Goal: Task Accomplishment & Management: Manage account settings

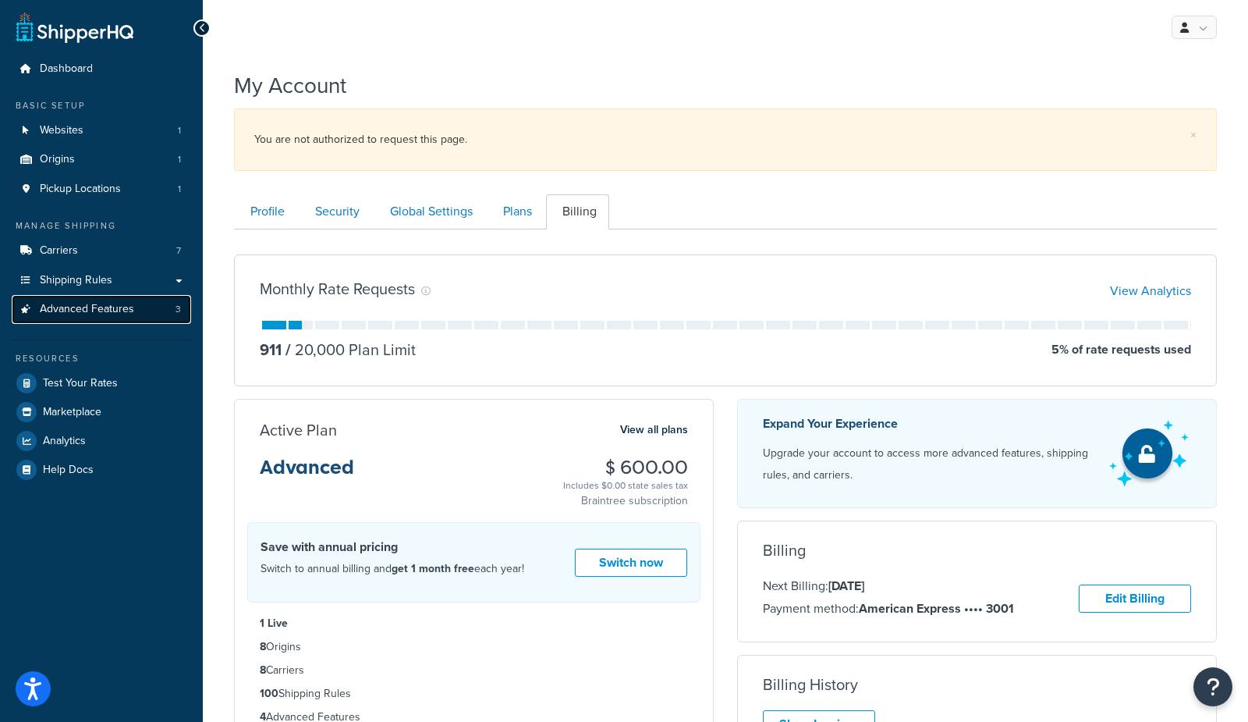
click at [138, 312] on link "Advanced Features 3" at bounding box center [101, 309] width 179 height 29
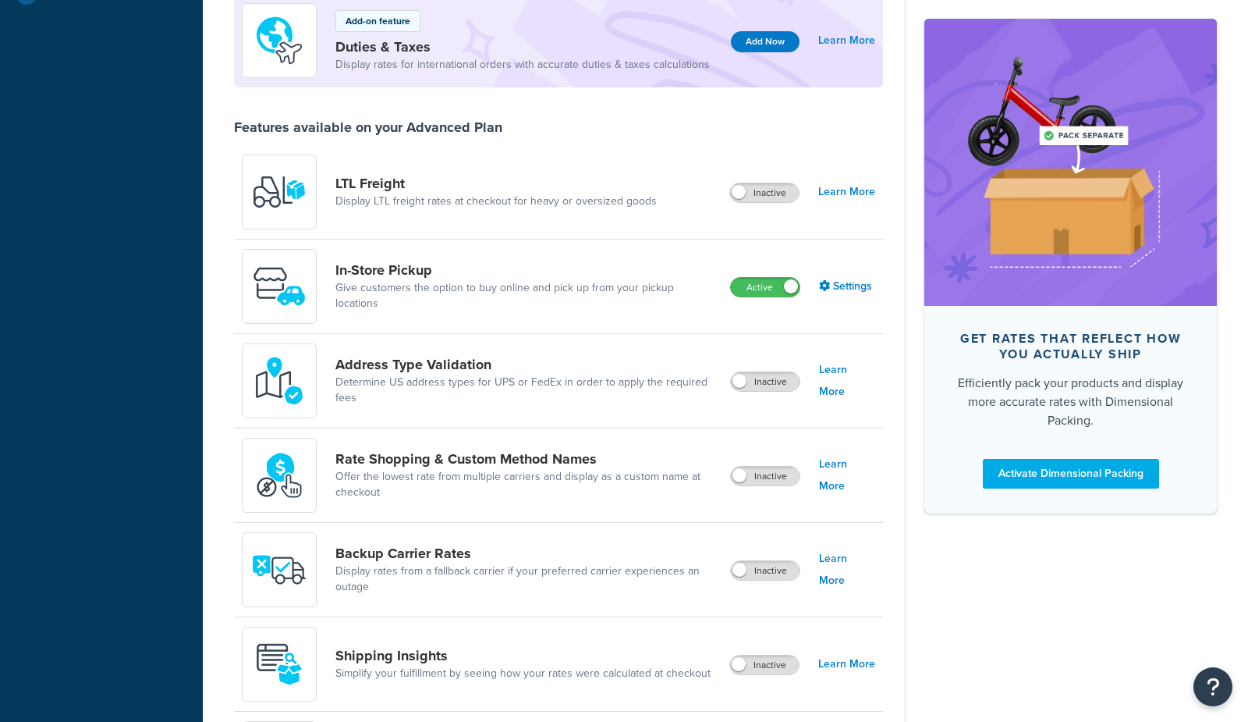
scroll to position [768, 0]
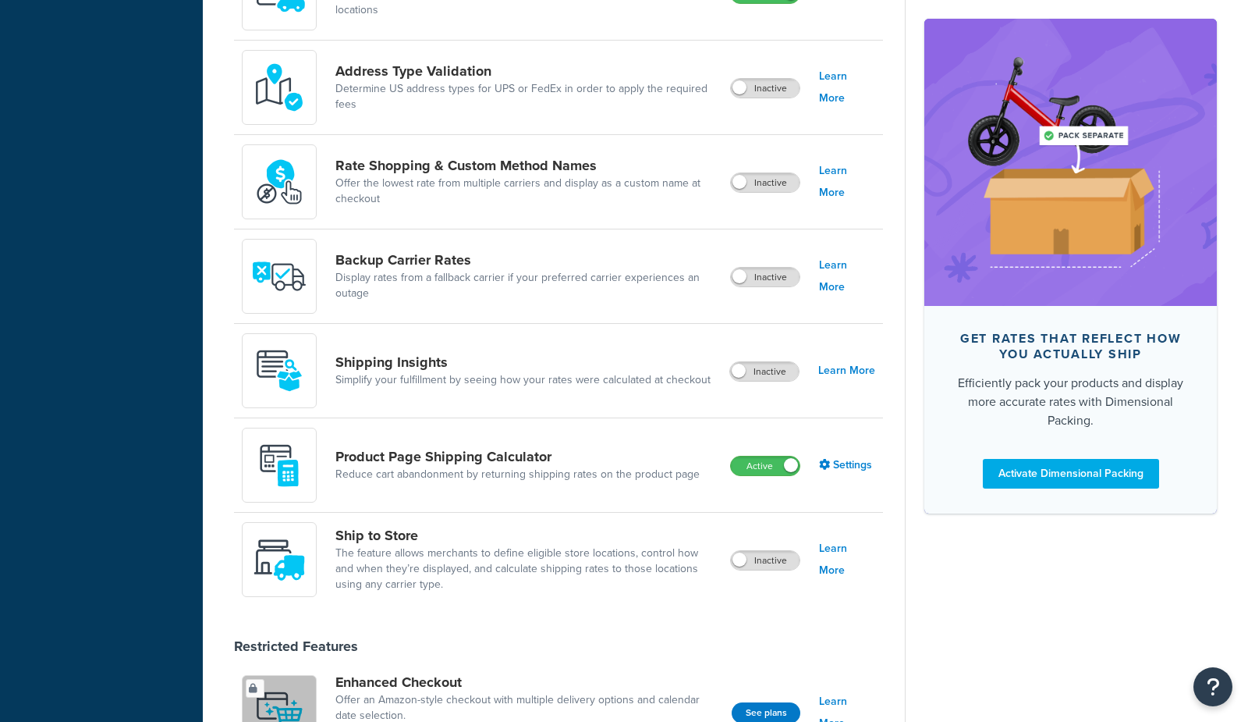
click at [580, 444] on div "Product Page Shipping Calculator Reduce cart abandonment by returning shipping …" at bounding box center [477, 465] width 470 height 75
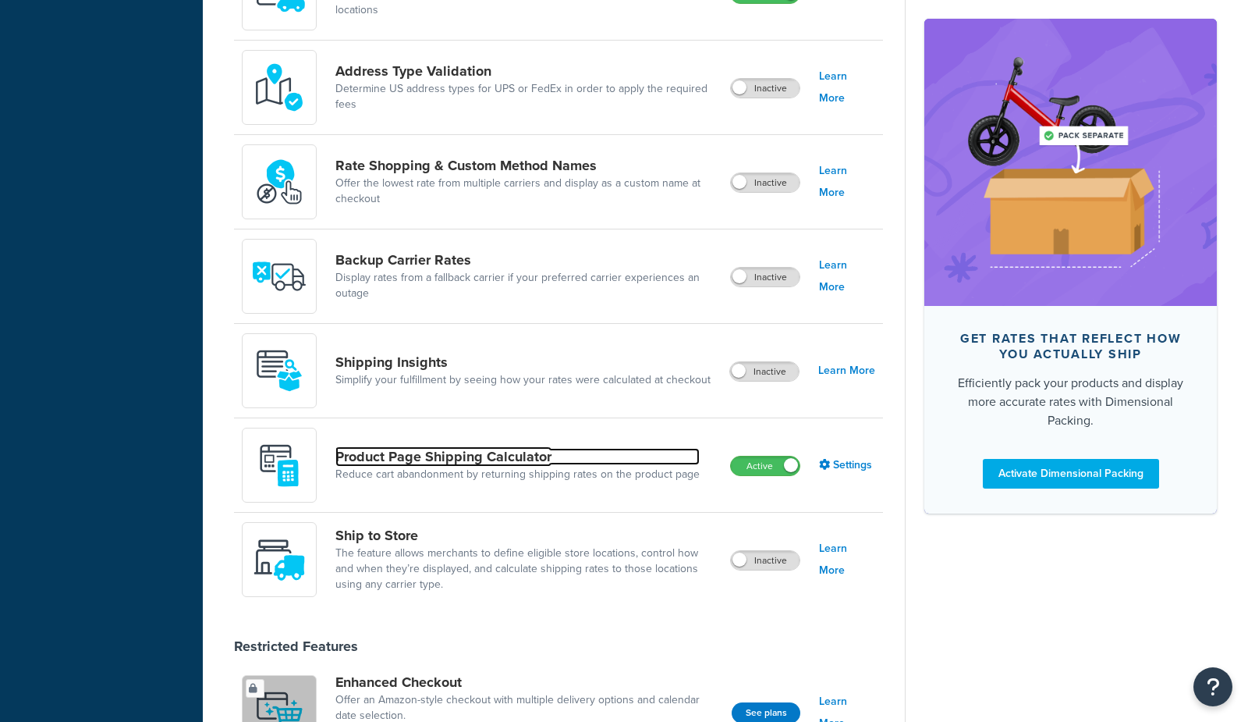
click at [555, 452] on link "Product Page Shipping Calculator" at bounding box center [517, 456] width 364 height 17
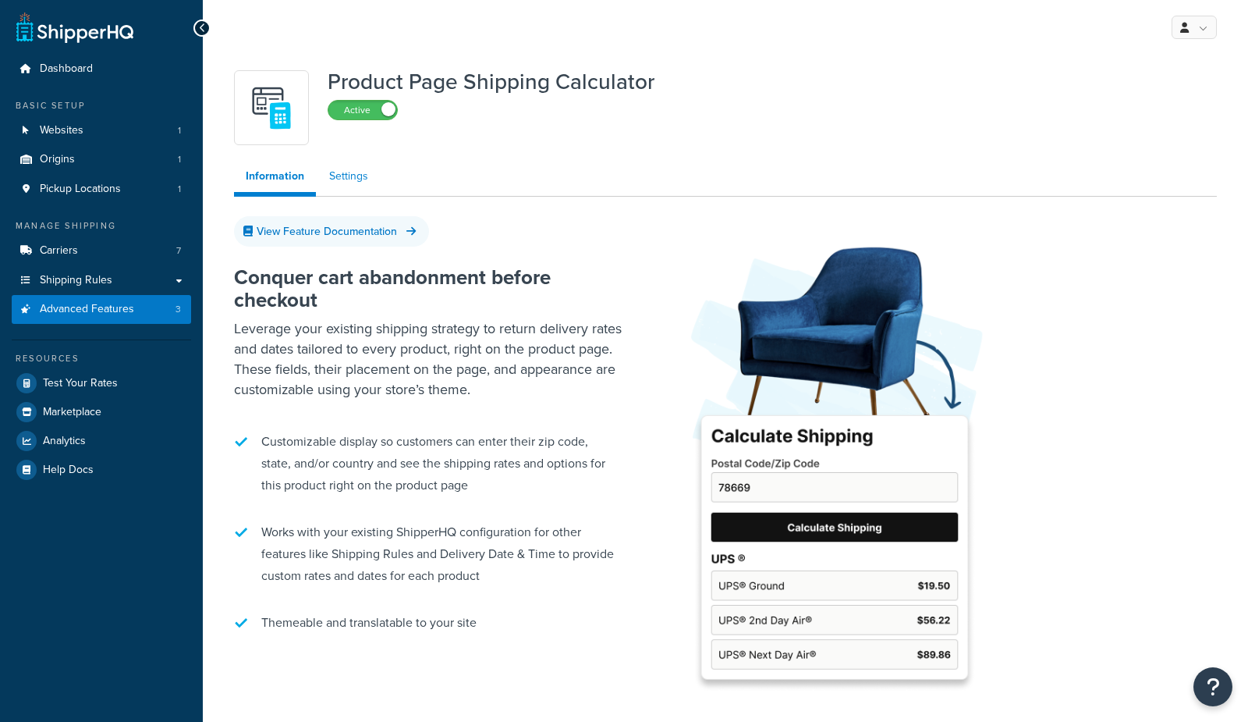
click at [349, 171] on link "Settings" at bounding box center [349, 176] width 62 height 31
select select "US"
select select "false"
select select "30"
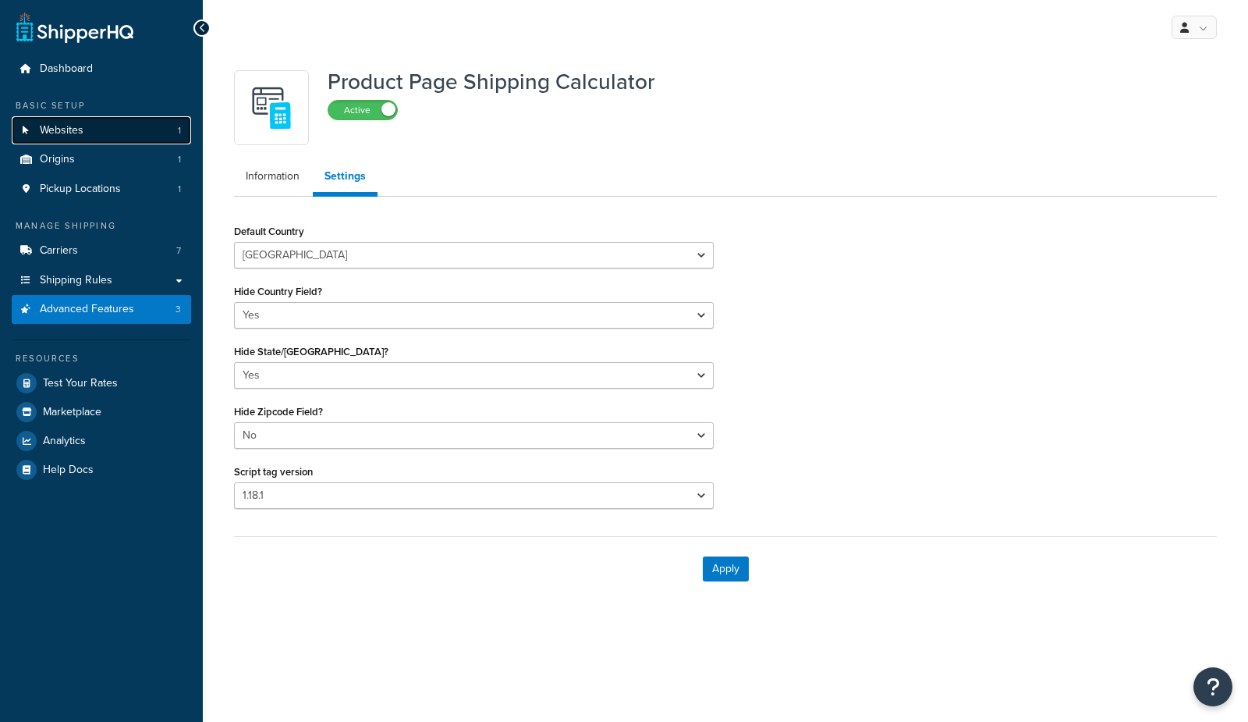
click at [61, 132] on span "Websites" at bounding box center [62, 130] width 44 height 13
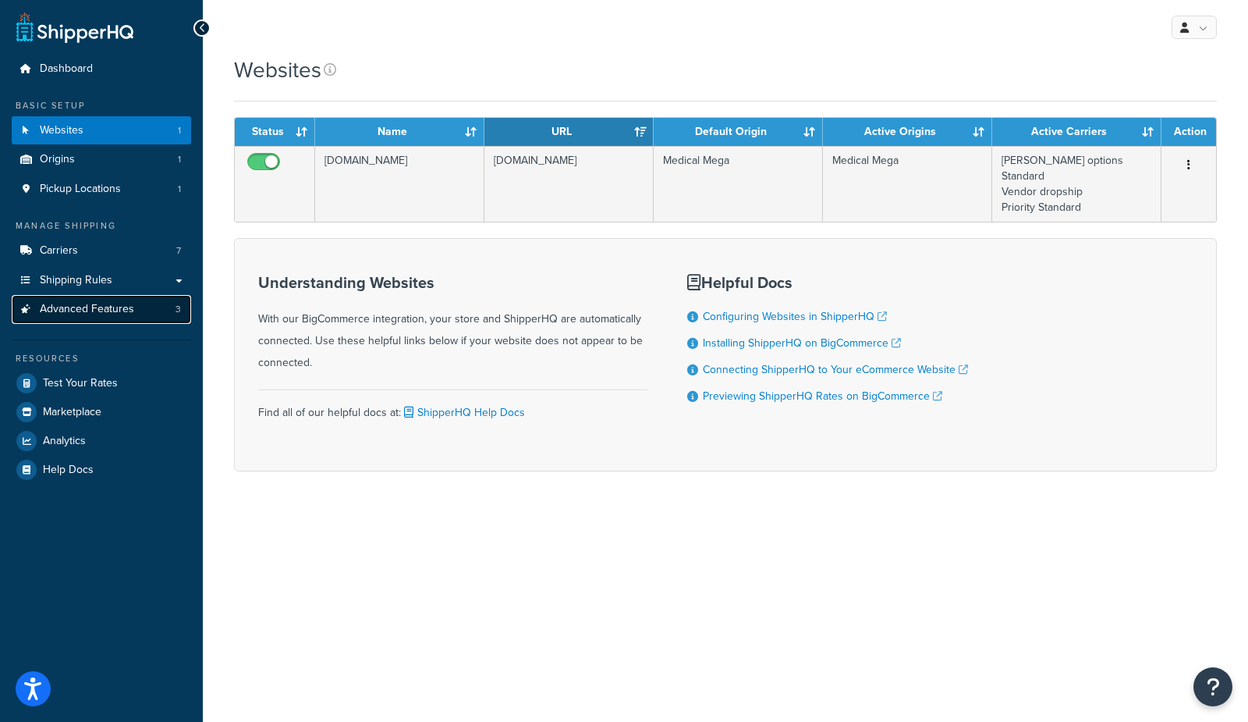
click at [94, 315] on span "Advanced Features" at bounding box center [87, 309] width 94 height 13
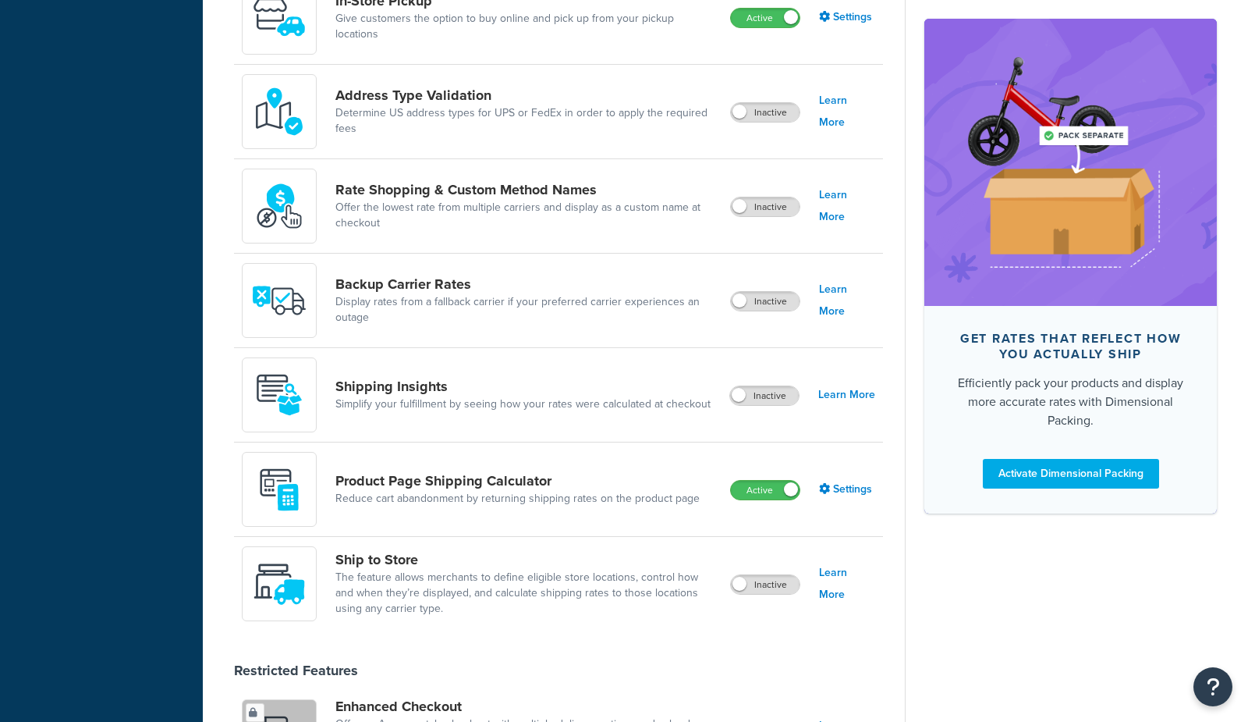
scroll to position [796, 0]
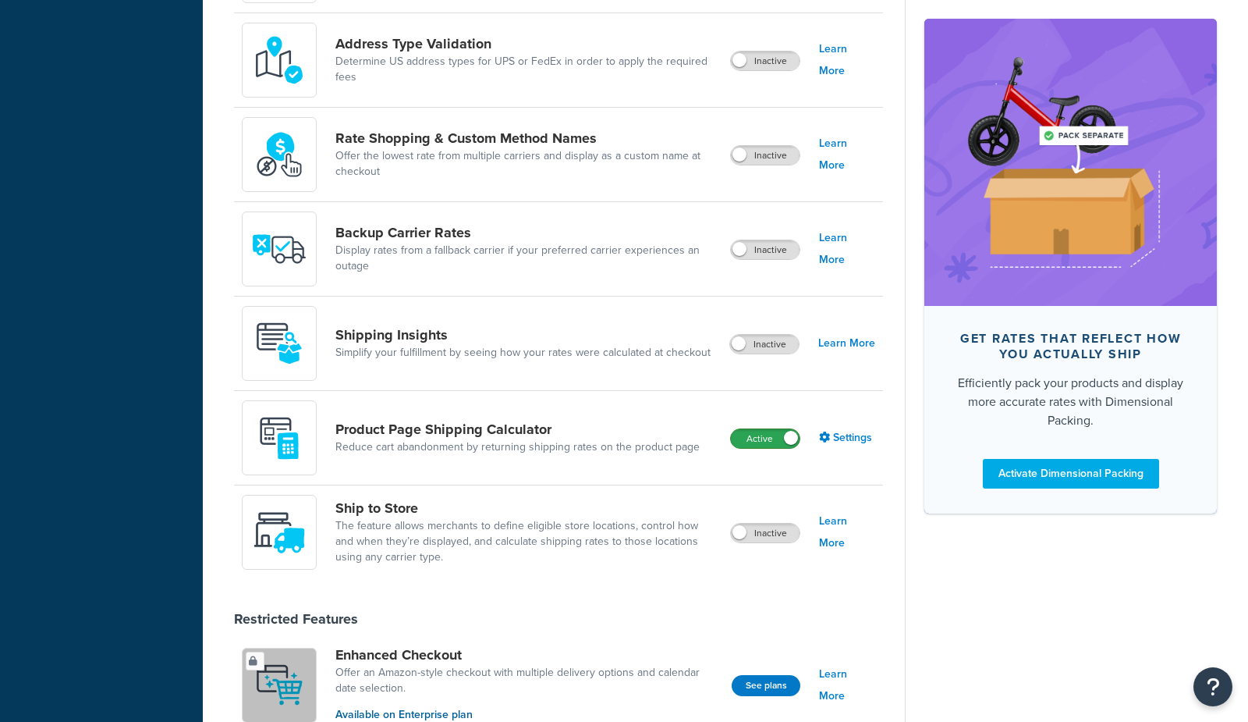
click at [766, 433] on label "Active" at bounding box center [765, 438] width 69 height 19
click at [775, 435] on label "Inactive" at bounding box center [764, 438] width 69 height 19
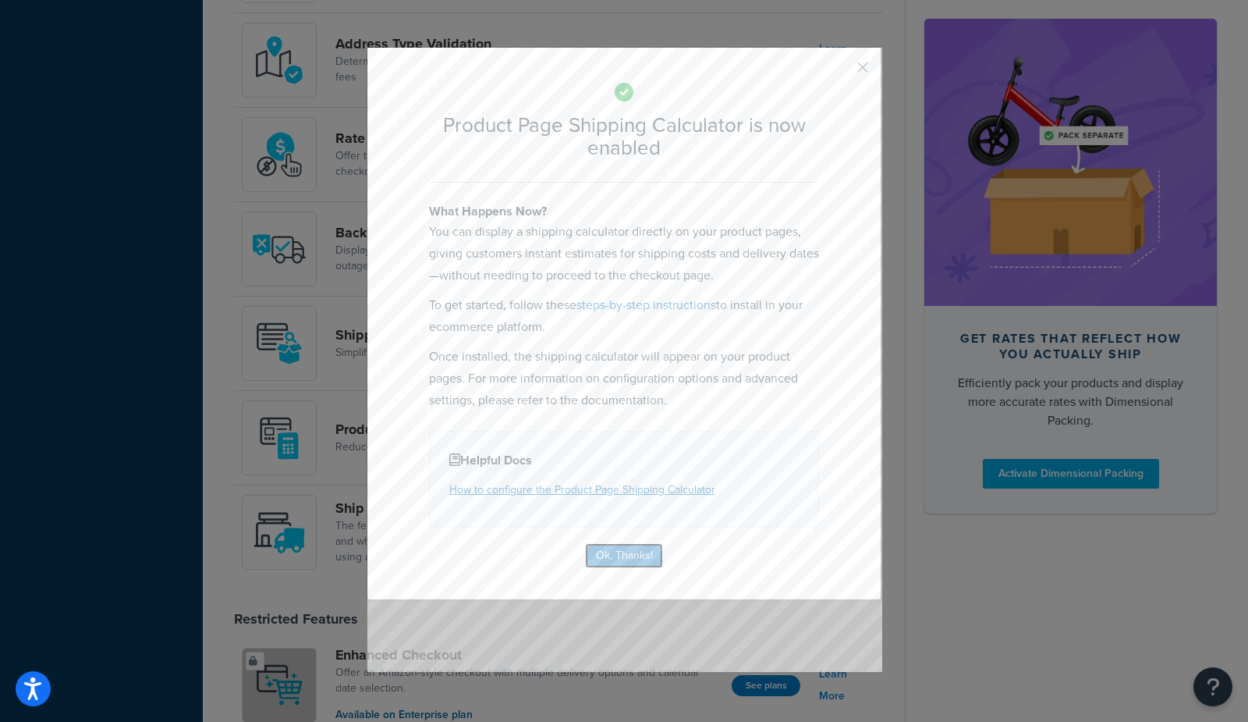
click at [644, 558] on button "Ok, Thanks!" at bounding box center [624, 555] width 78 height 25
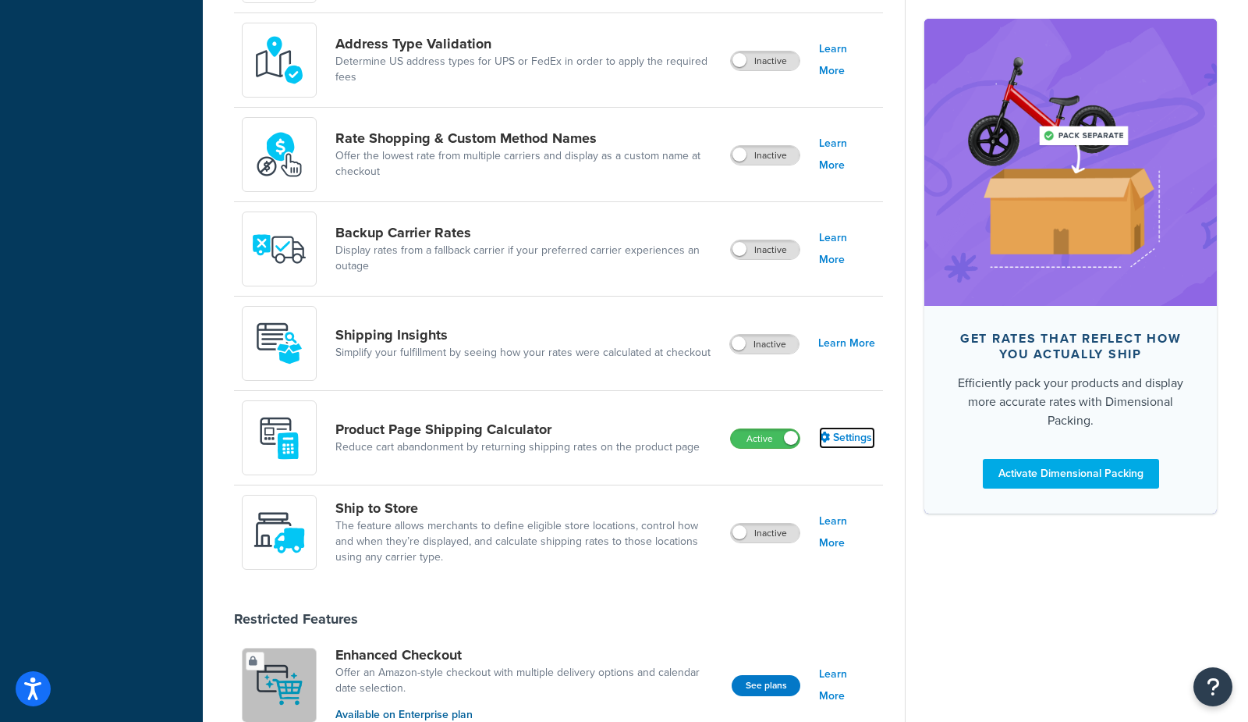
click at [848, 434] on link "Settings" at bounding box center [847, 438] width 56 height 22
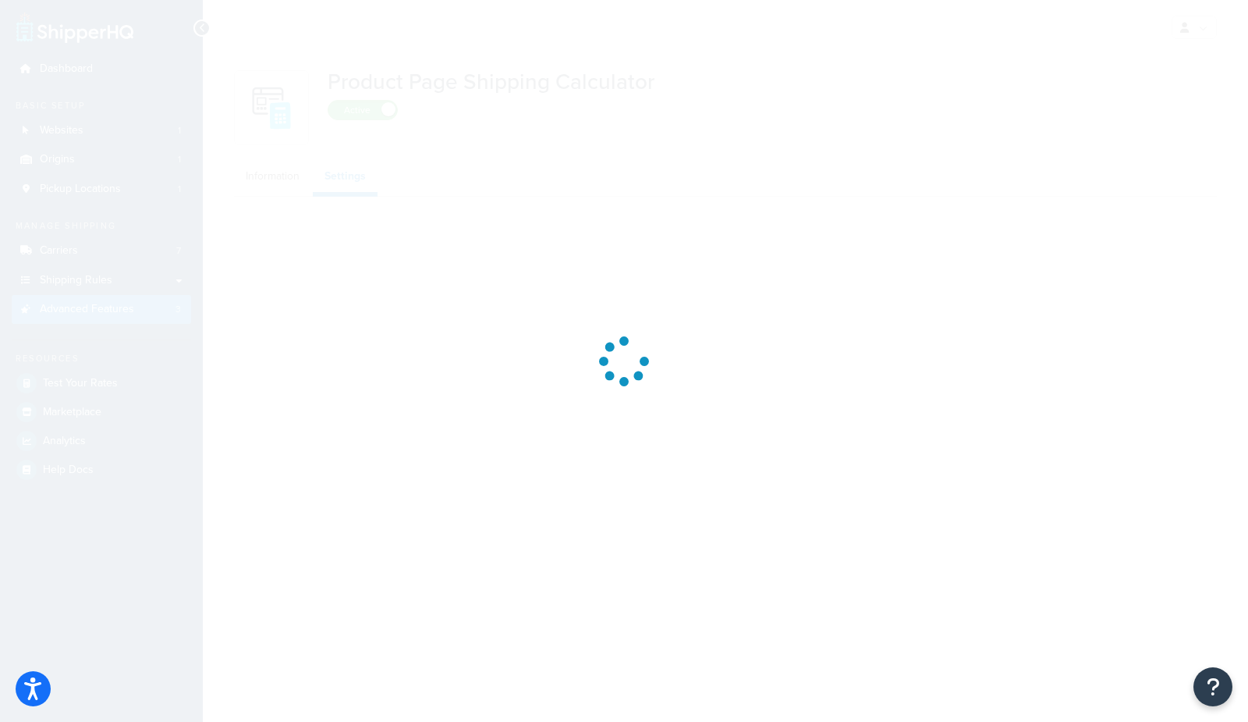
select select "US"
select select "false"
select select "30"
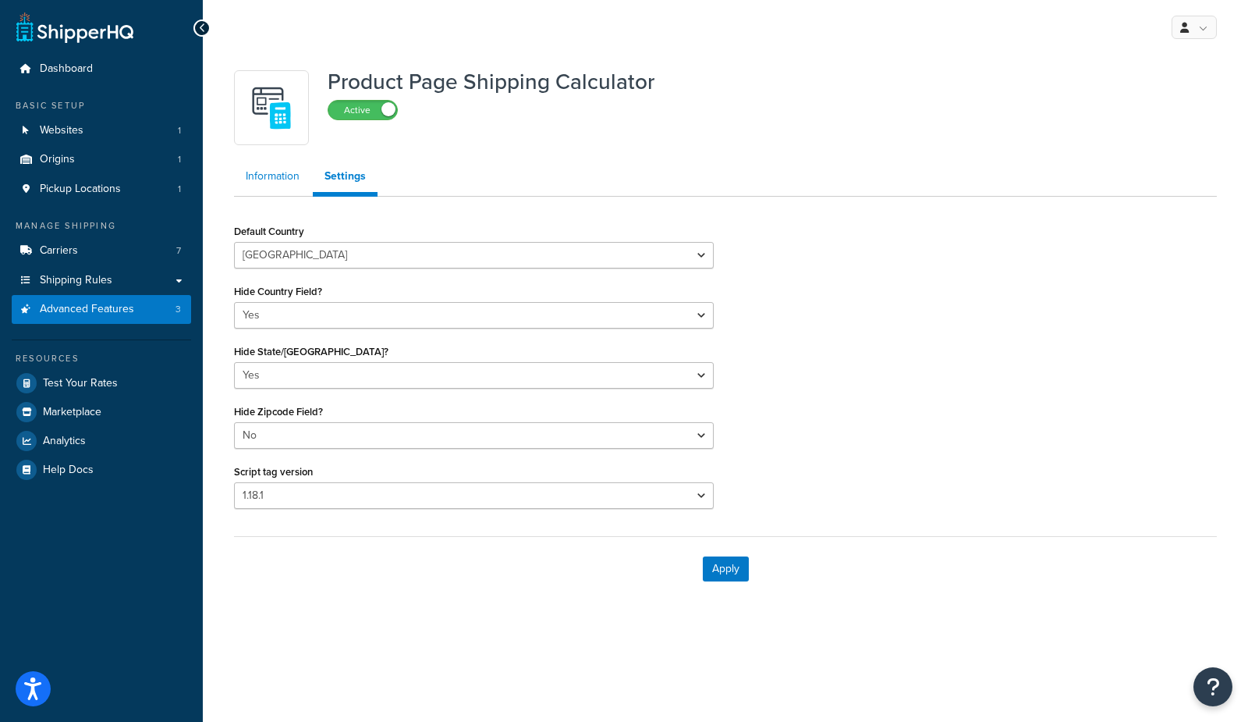
click at [264, 170] on link "Information" at bounding box center [272, 176] width 77 height 31
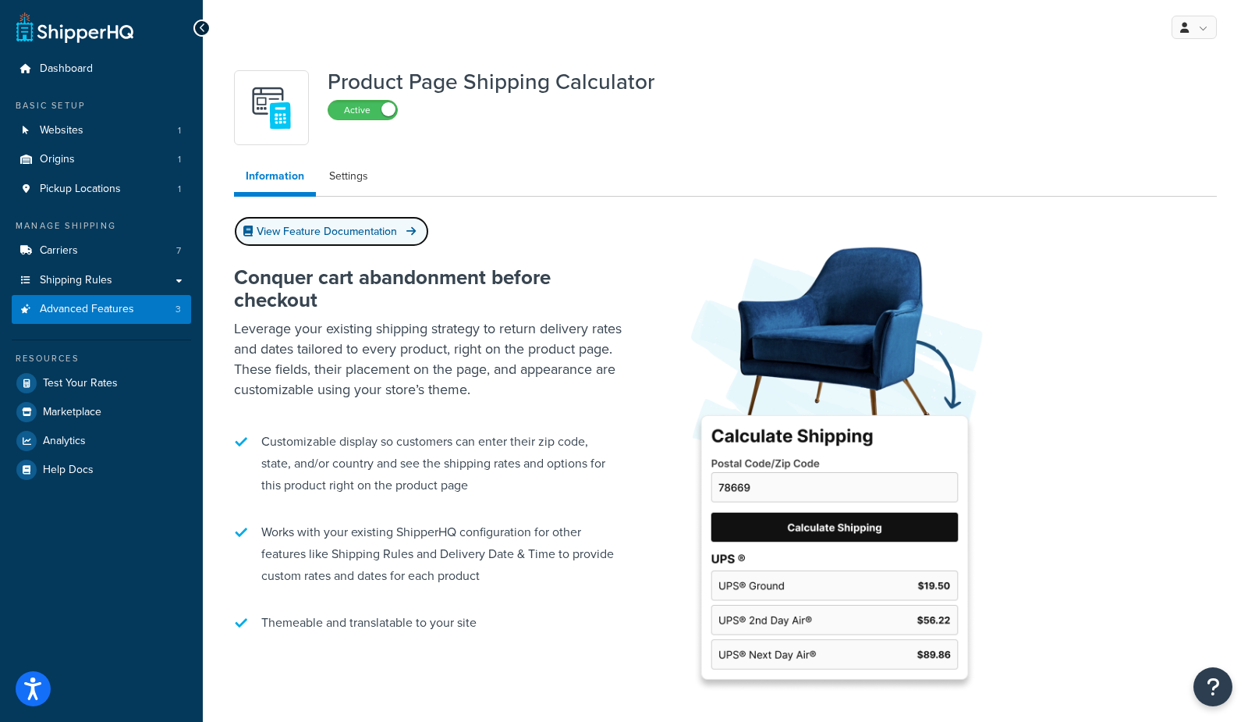
click at [295, 230] on link "View Feature Documentation" at bounding box center [331, 231] width 195 height 30
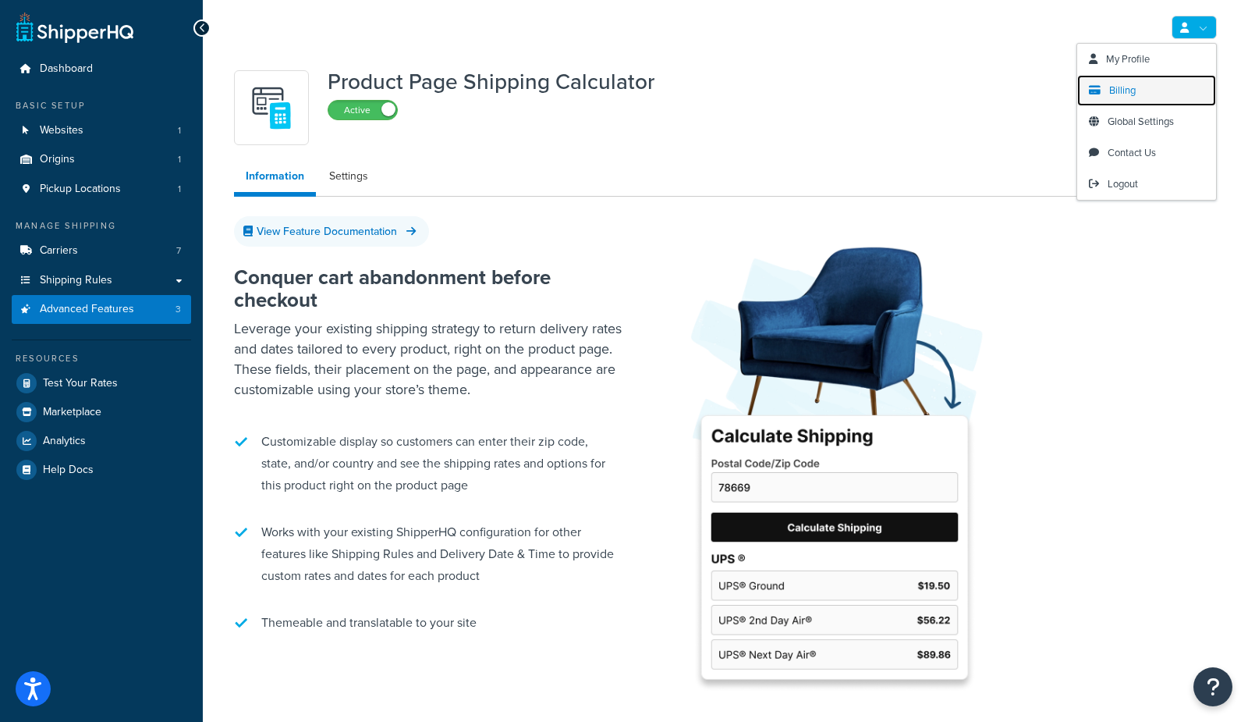
click at [1117, 83] on span "Billing" at bounding box center [1122, 90] width 27 height 15
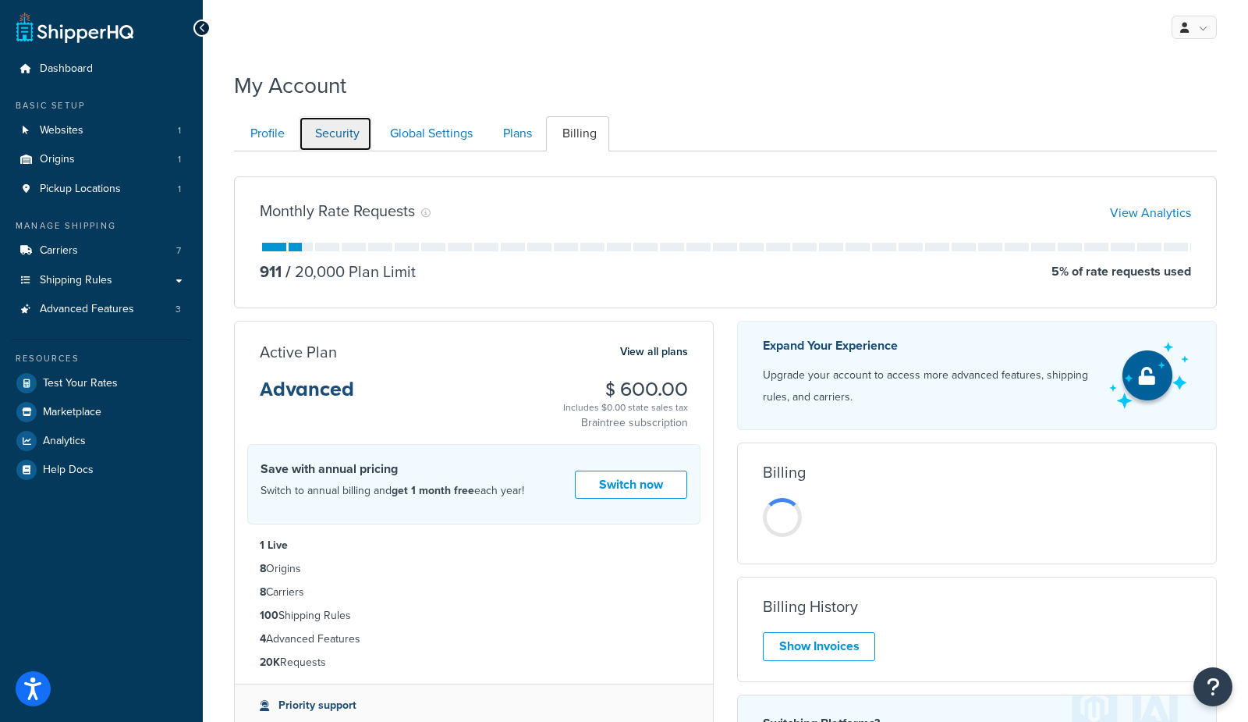
click at [328, 130] on link "Security" at bounding box center [335, 133] width 73 height 35
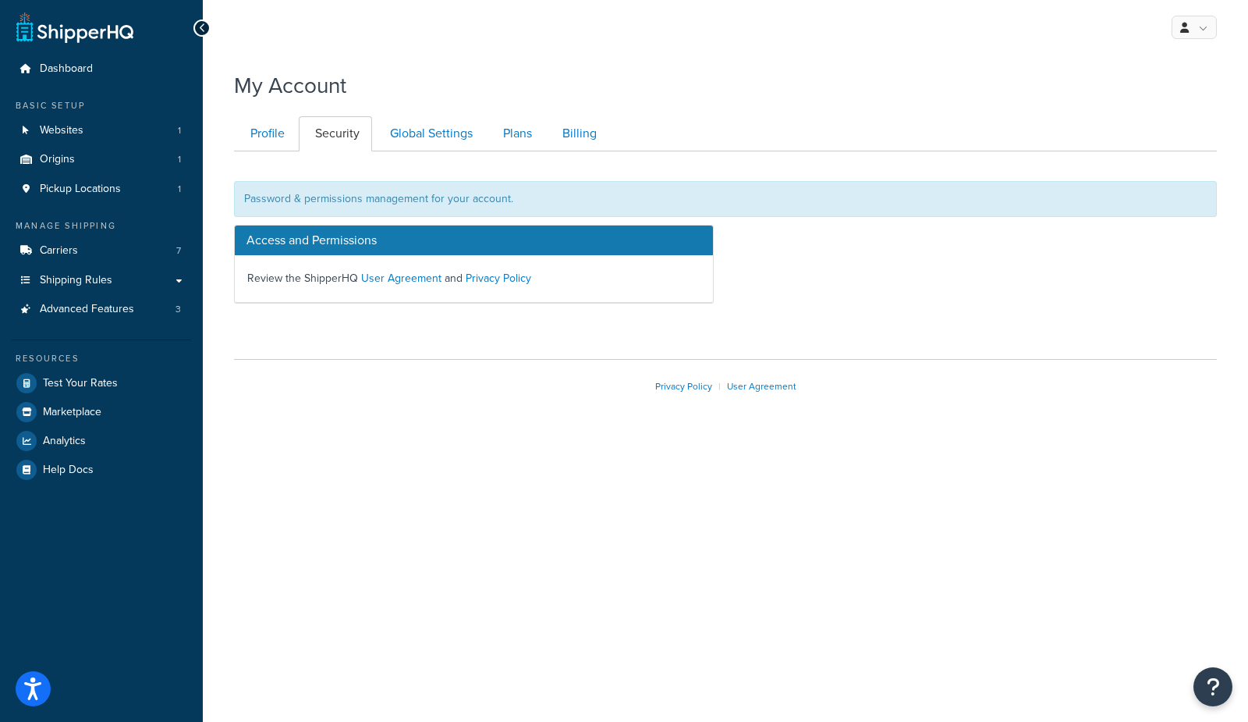
click at [463, 243] on h3 "Access and Permissions" at bounding box center [474, 240] width 478 height 30
click at [123, 308] on span "Advanced Features" at bounding box center [87, 309] width 94 height 13
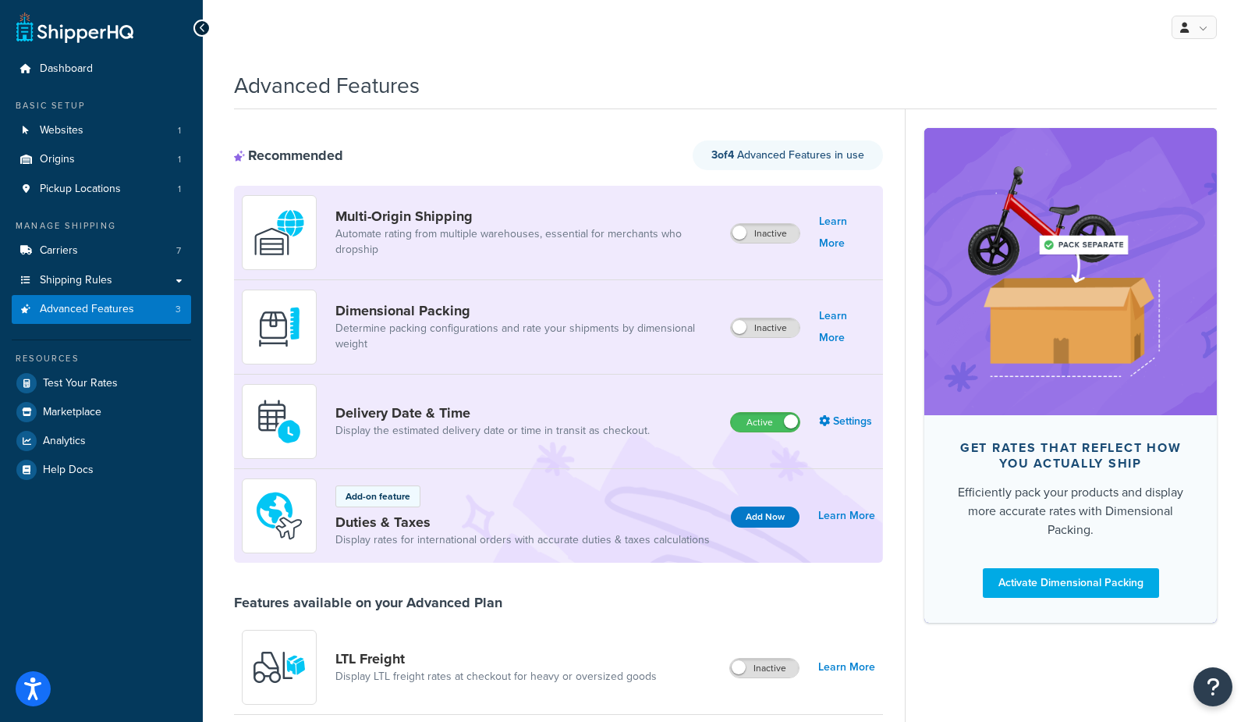
click at [852, 45] on div "My Profile Billing Global Settings Contact Us Logout" at bounding box center [725, 27] width 1045 height 55
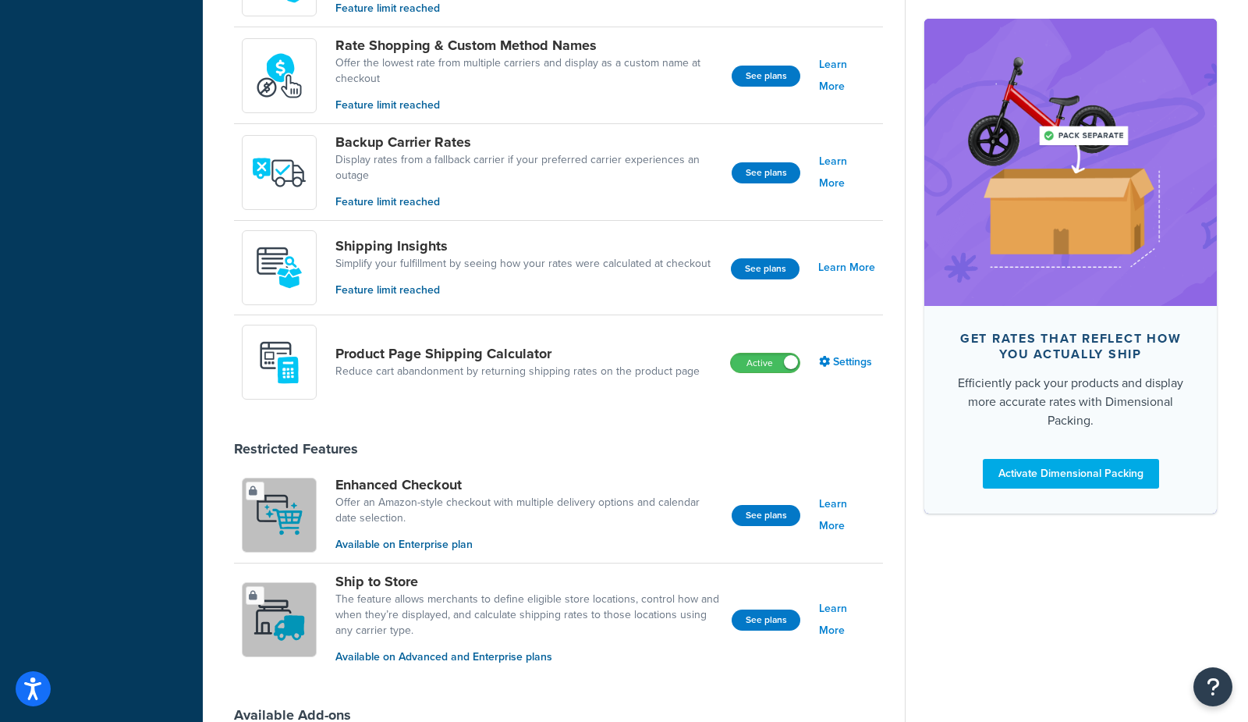
scroll to position [794, 0]
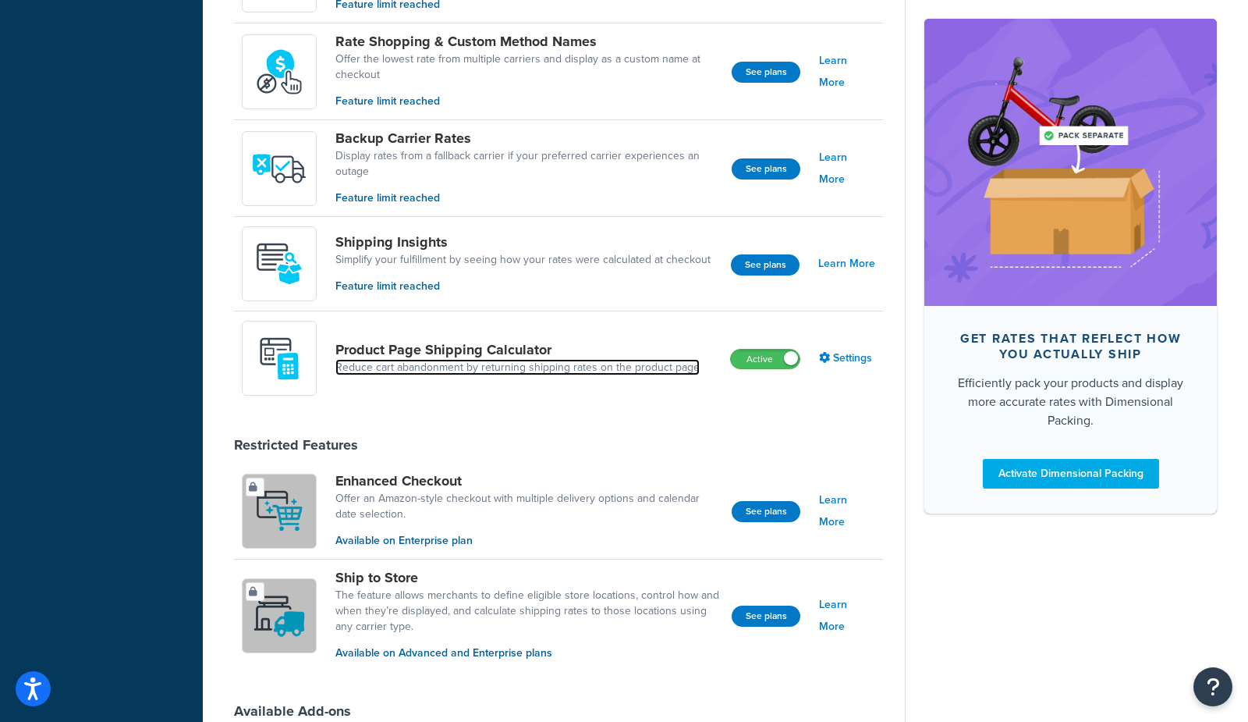
click at [534, 360] on link "Reduce cart abandonment by returning shipping rates on the product page" at bounding box center [517, 368] width 364 height 16
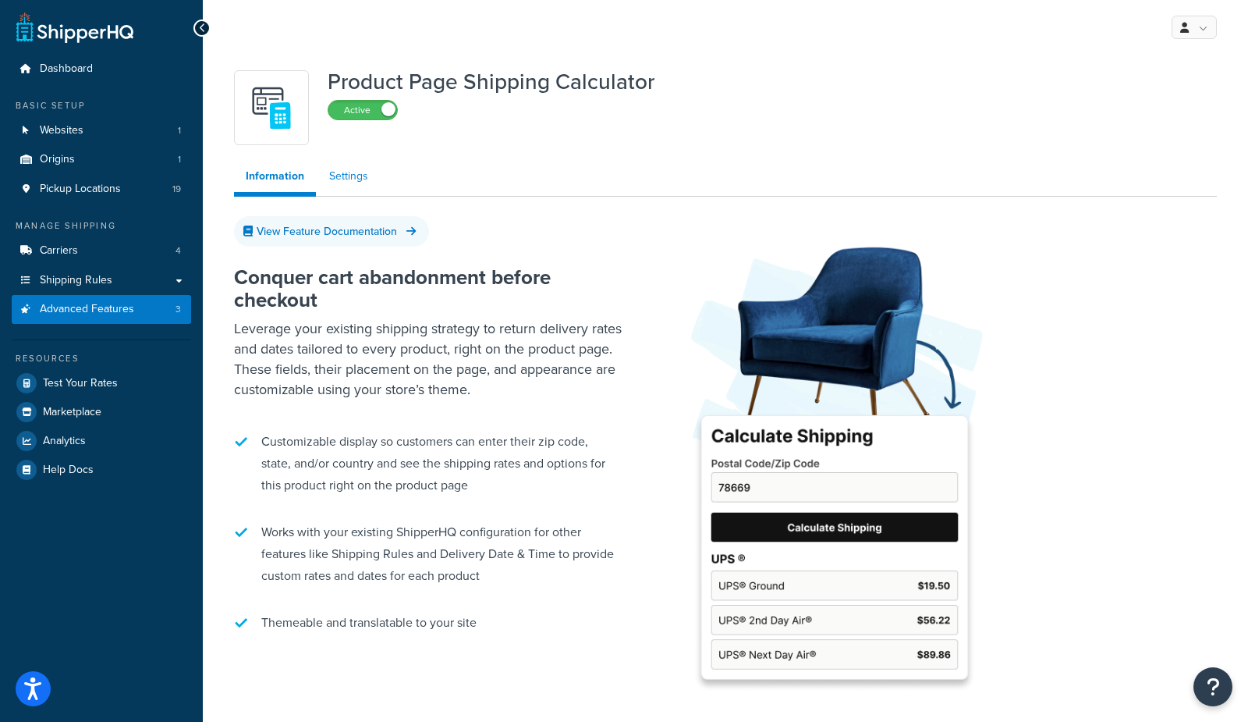
click at [362, 177] on link "Settings" at bounding box center [349, 176] width 62 height 31
select select "US"
select select "false"
select select "30"
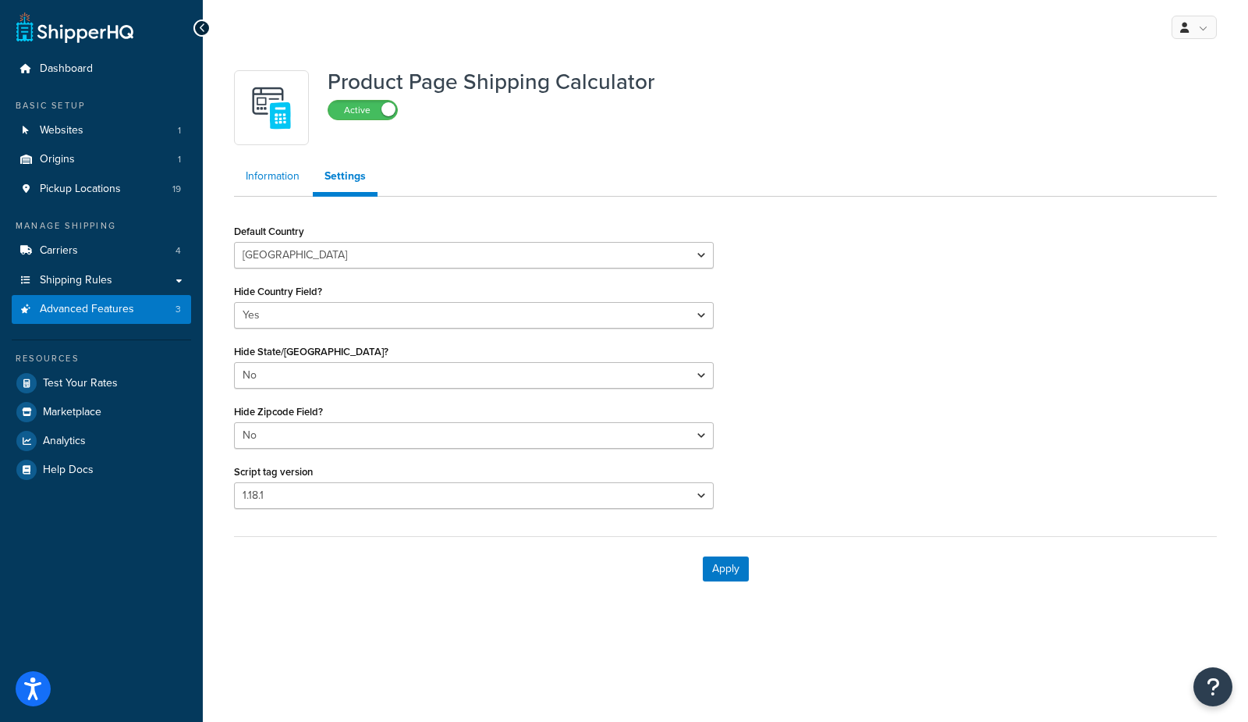
click at [271, 176] on link "Information" at bounding box center [272, 176] width 77 height 31
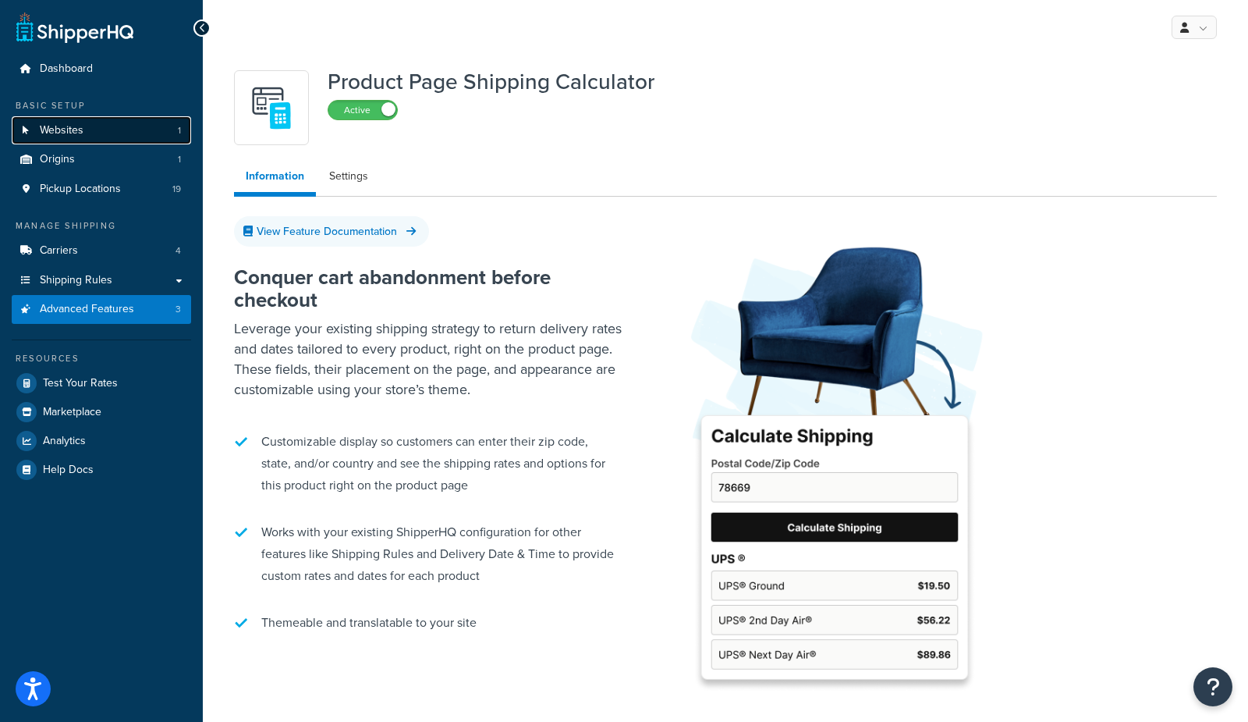
click at [89, 127] on link "Websites 1" at bounding box center [101, 130] width 179 height 29
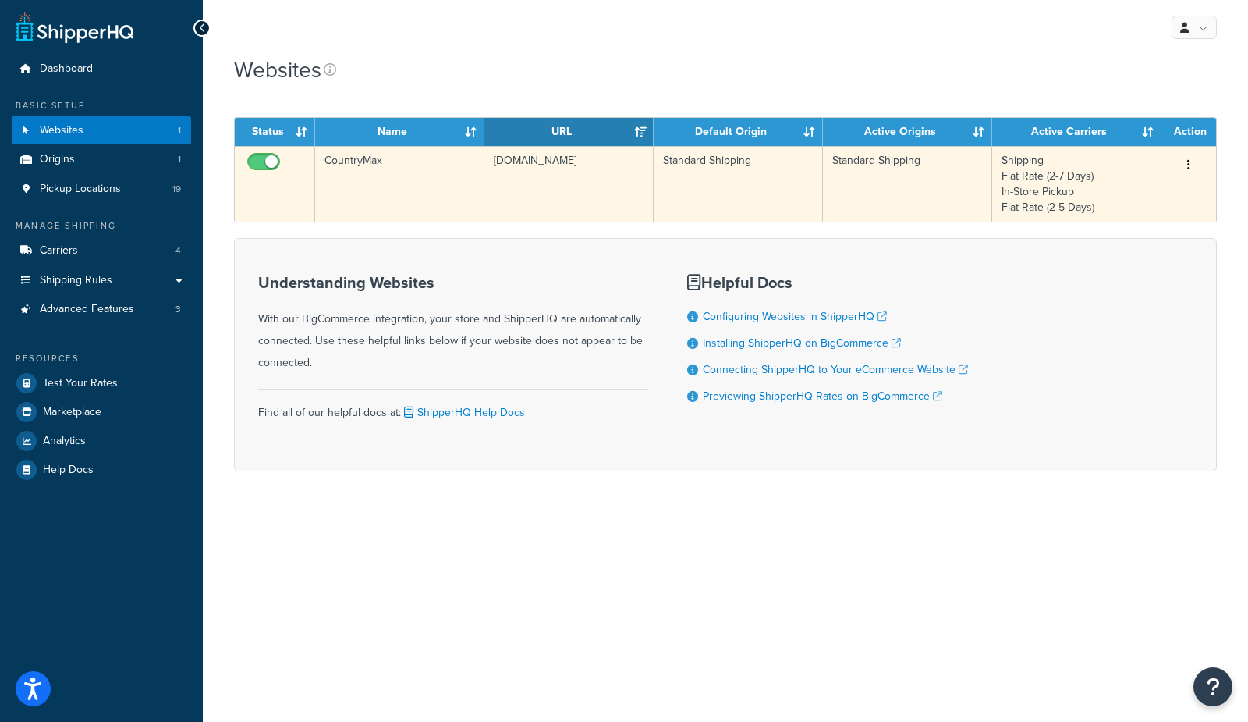
click at [407, 201] on td "CountryMax" at bounding box center [399, 184] width 169 height 76
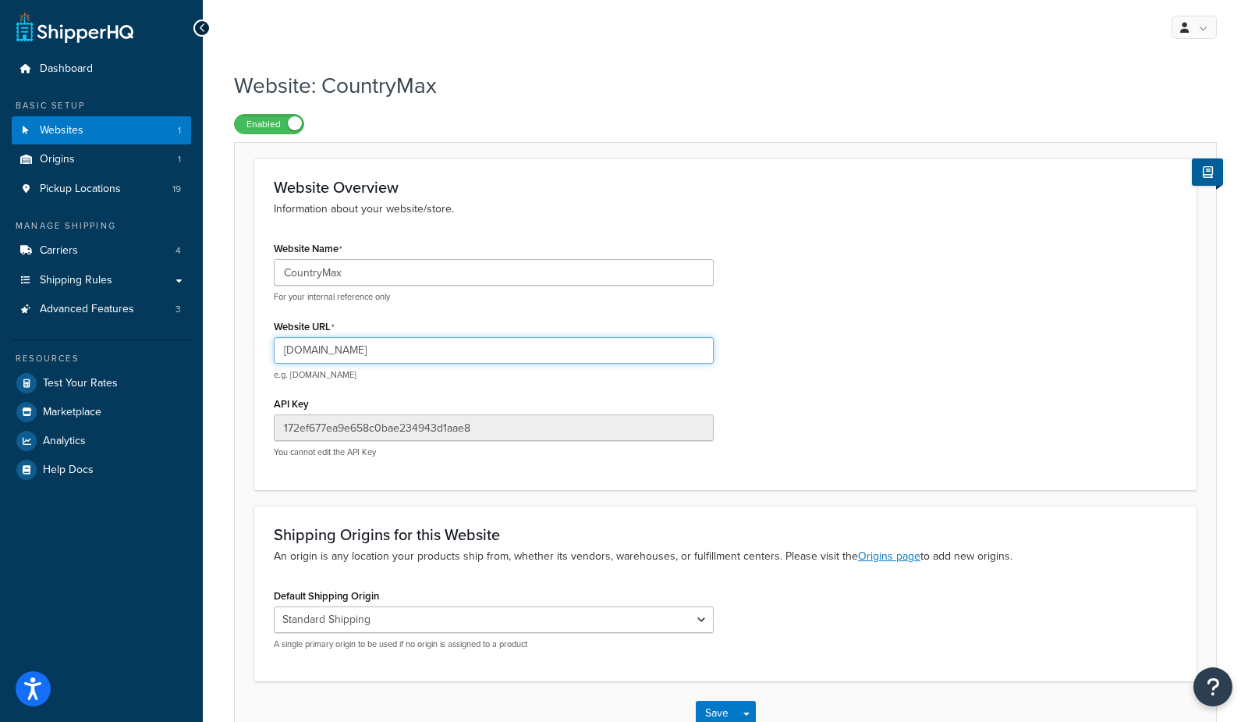
click at [378, 349] on input "[DOMAIN_NAME]" at bounding box center [494, 350] width 440 height 27
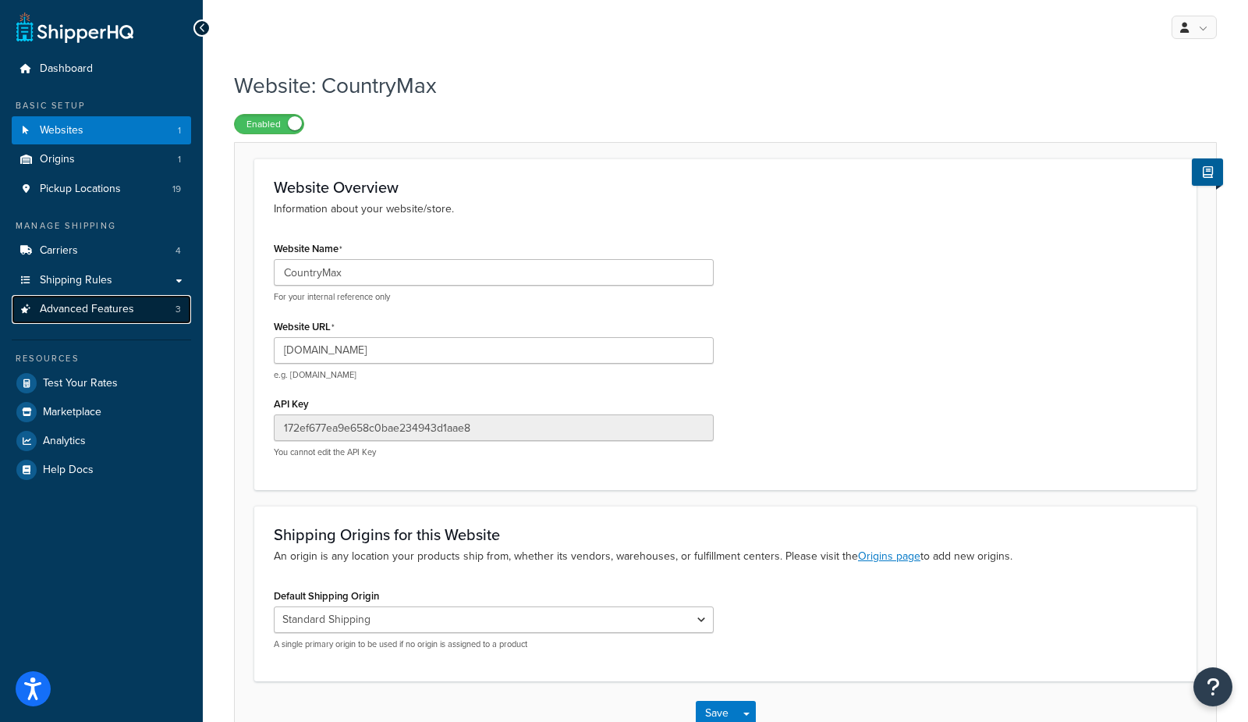
click at [98, 316] on span "Advanced Features" at bounding box center [87, 309] width 94 height 13
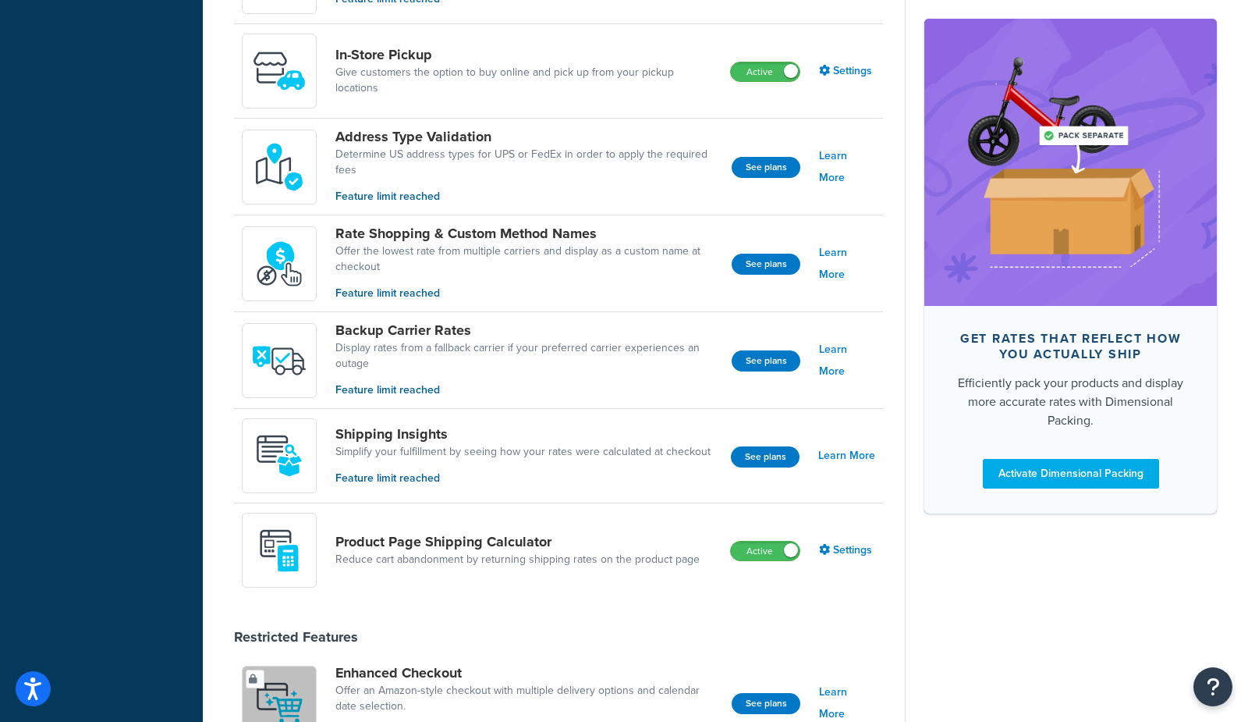
scroll to position [606, 0]
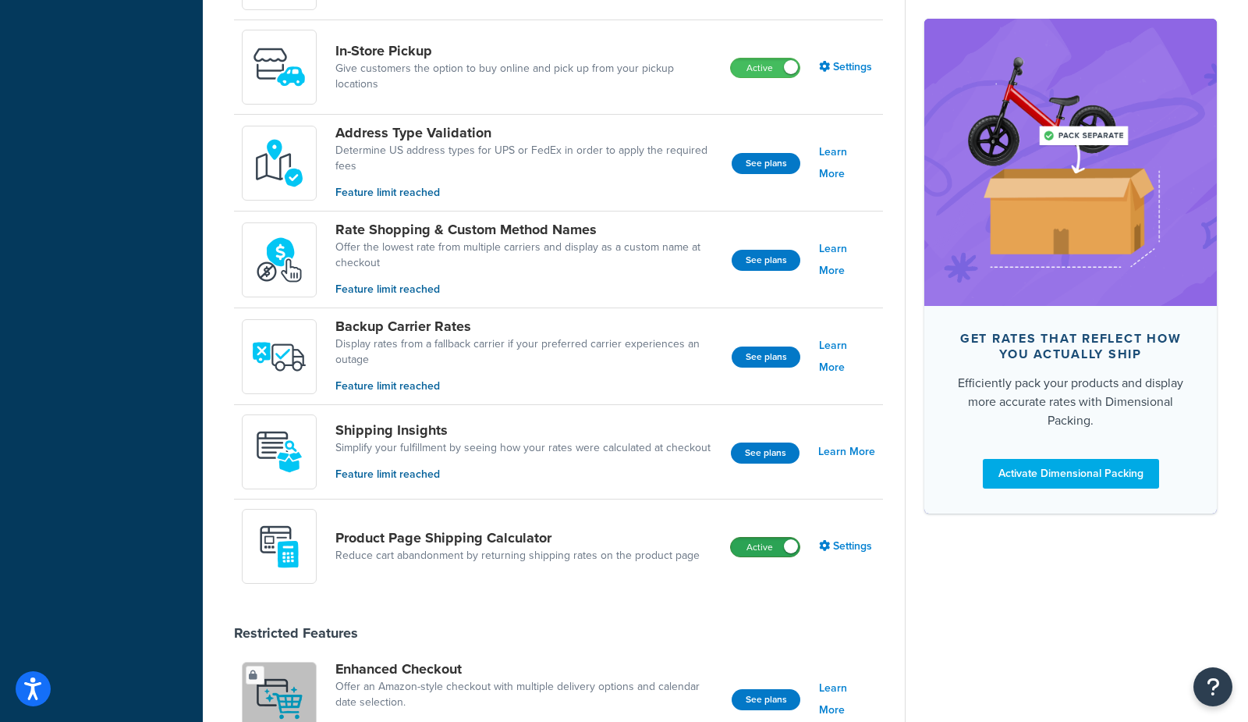
click at [752, 545] on label "Active" at bounding box center [765, 547] width 69 height 19
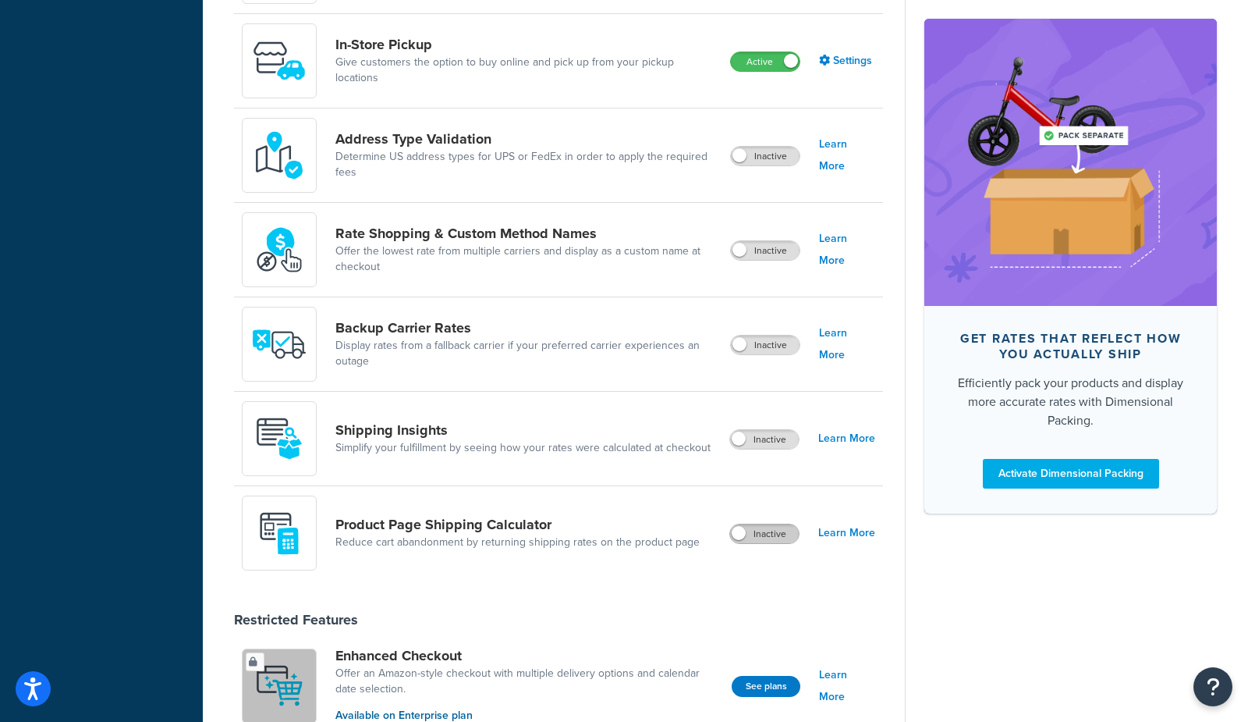
click at [779, 528] on label "Inactive" at bounding box center [764, 533] width 69 height 19
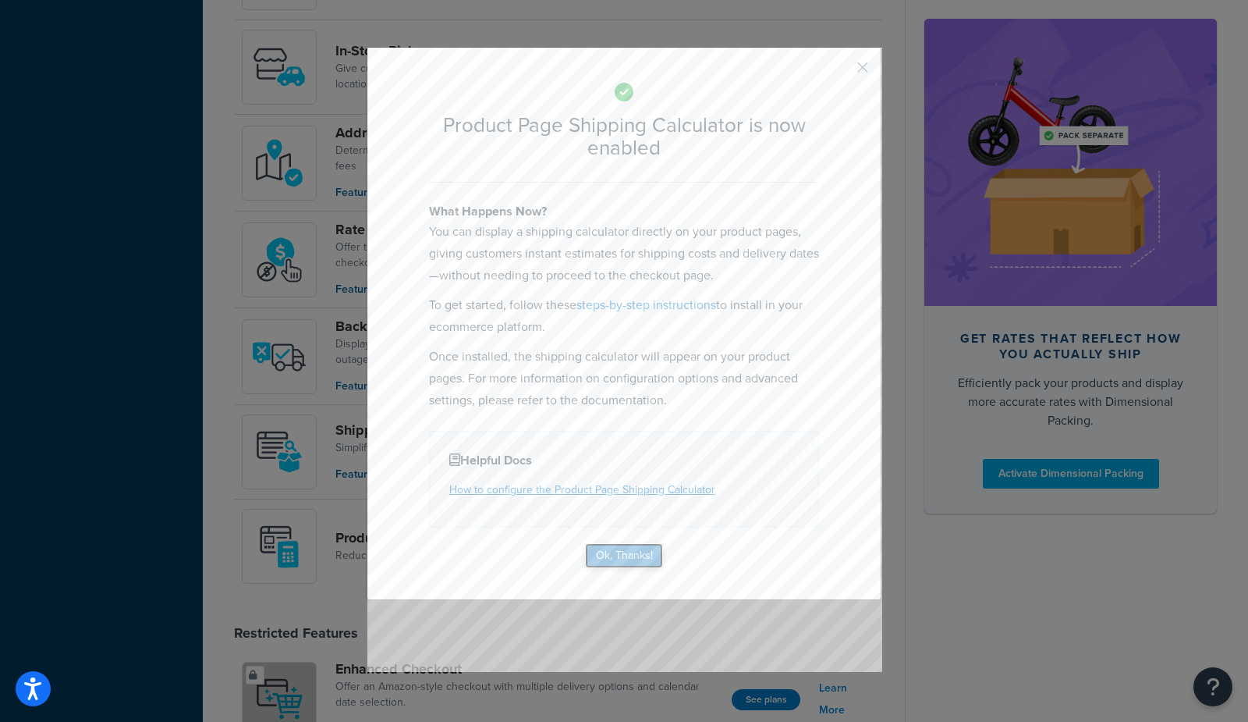
click at [608, 548] on button "Ok, Thanks!" at bounding box center [624, 555] width 78 height 25
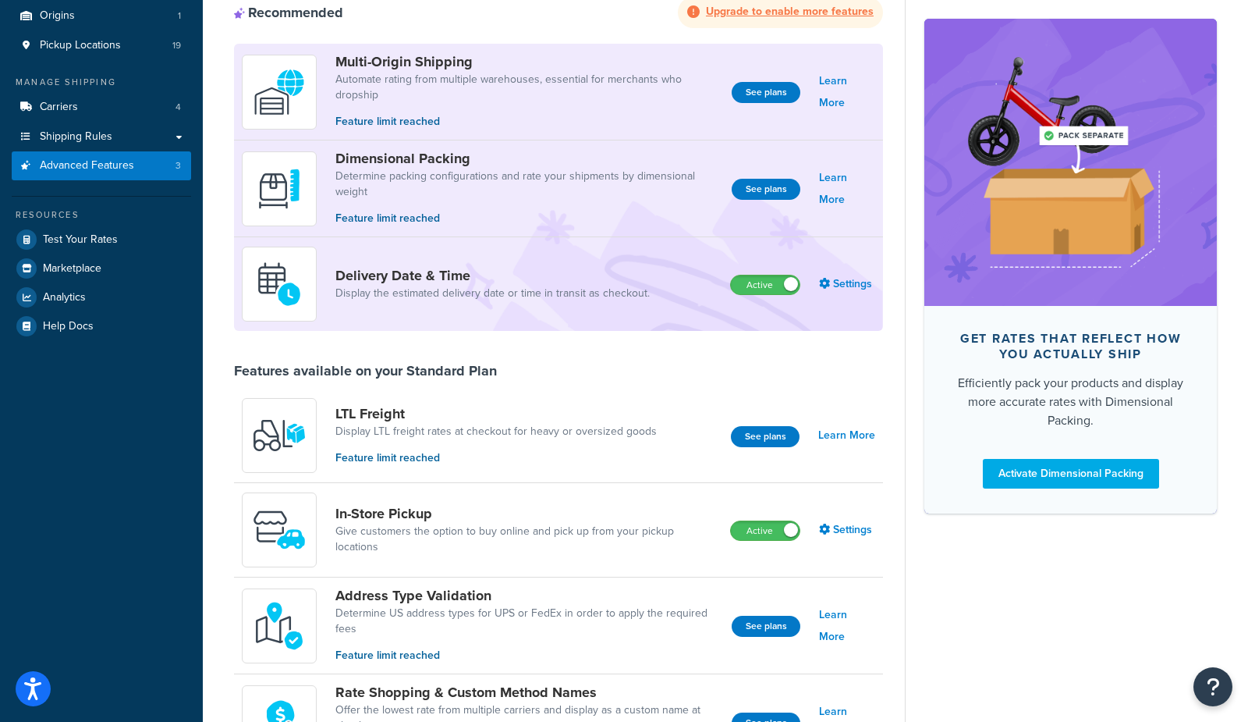
scroll to position [0, 0]
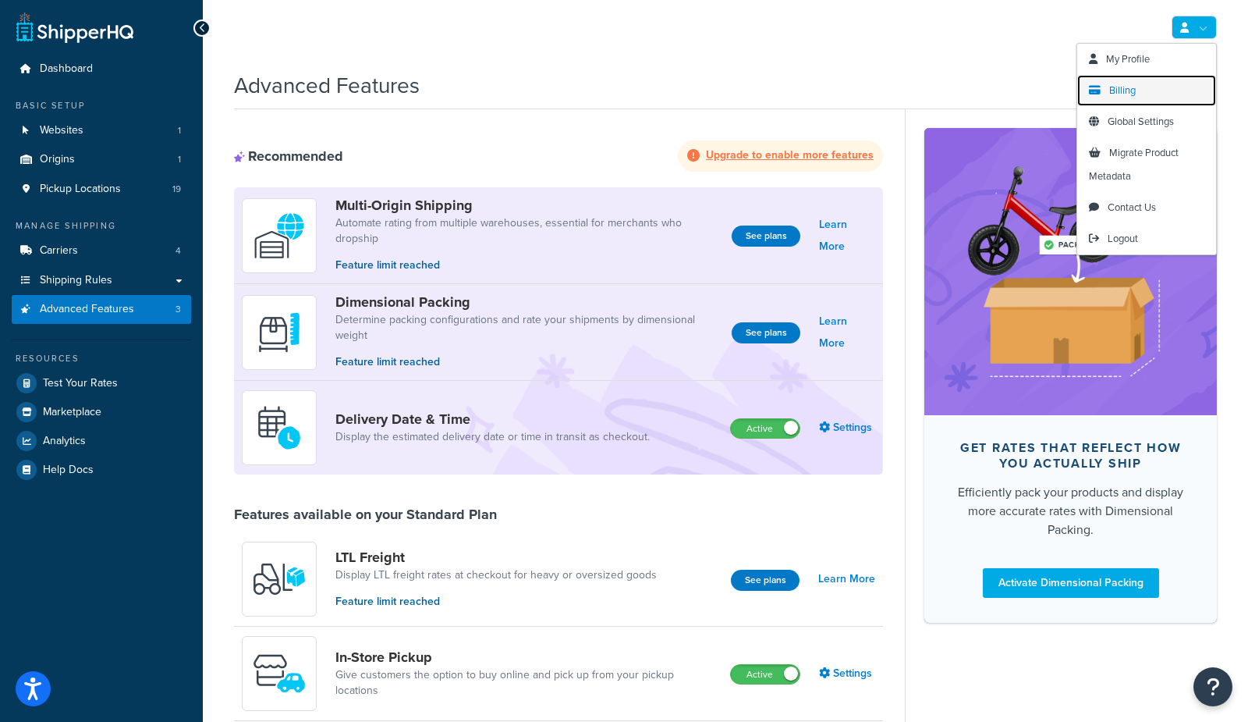
click at [1132, 89] on span "Billing" at bounding box center [1122, 90] width 27 height 15
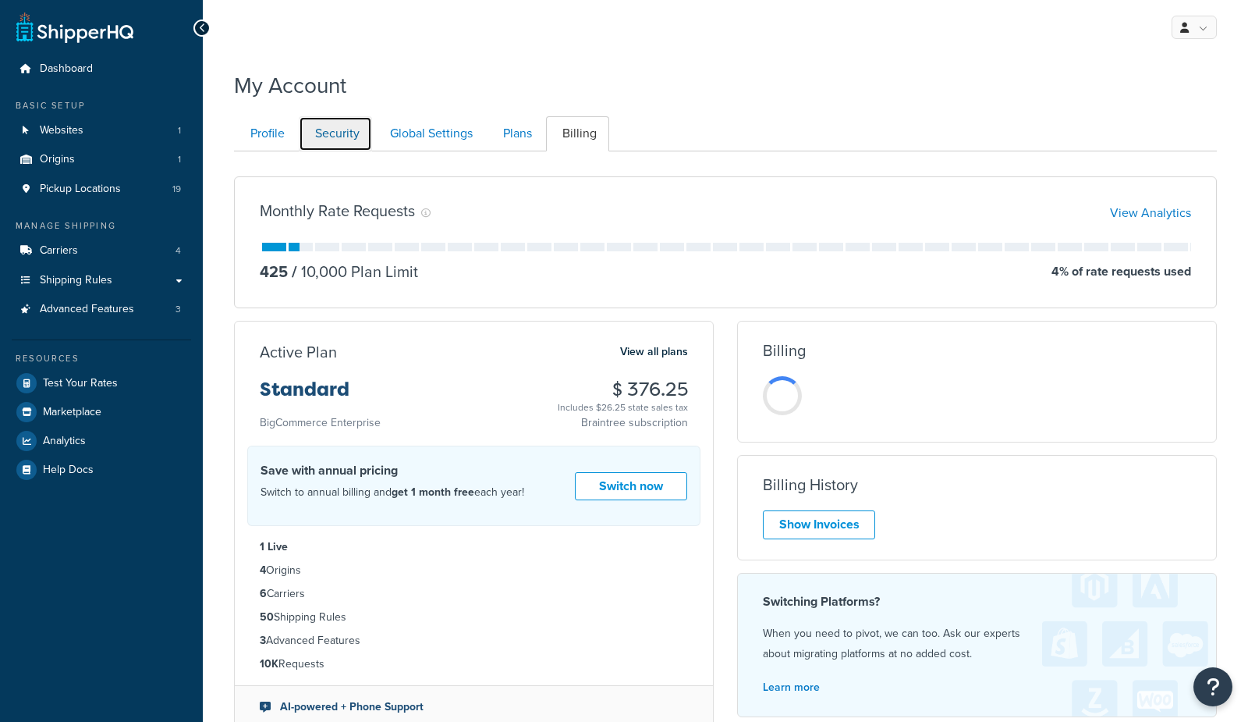
click at [323, 123] on link "Security" at bounding box center [335, 133] width 73 height 35
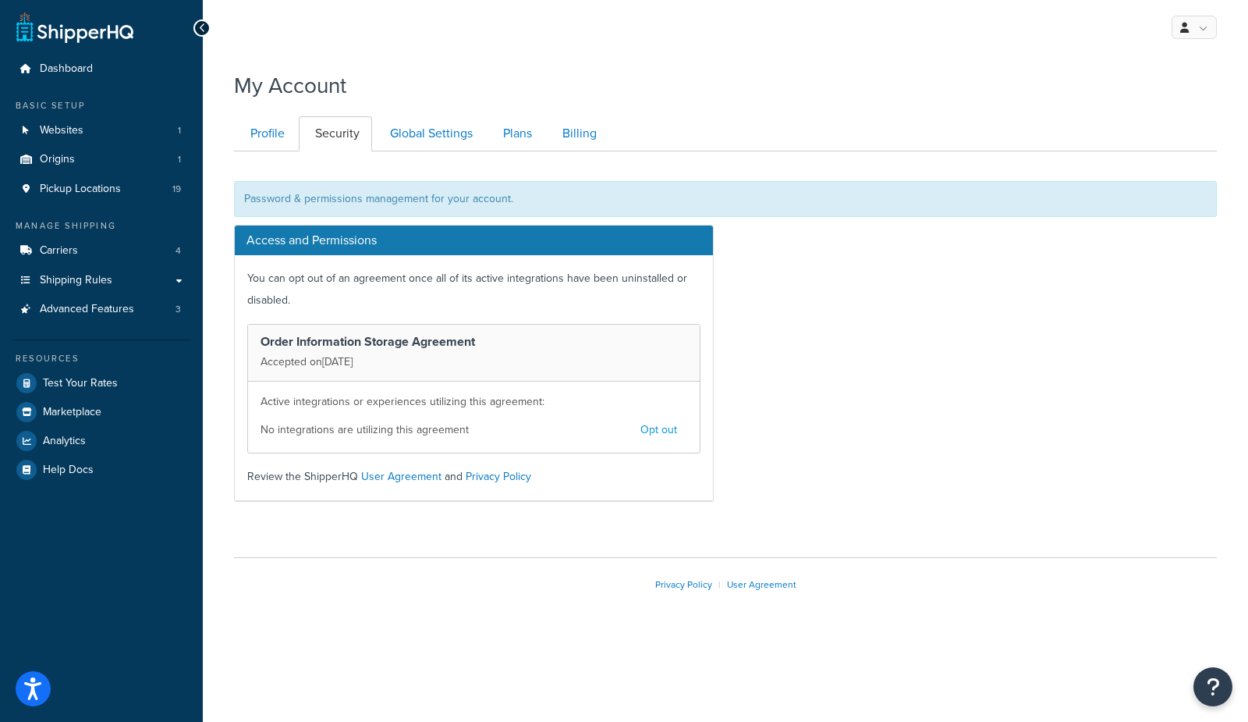
click at [662, 429] on button "Opt out" at bounding box center [658, 430] width 57 height 27
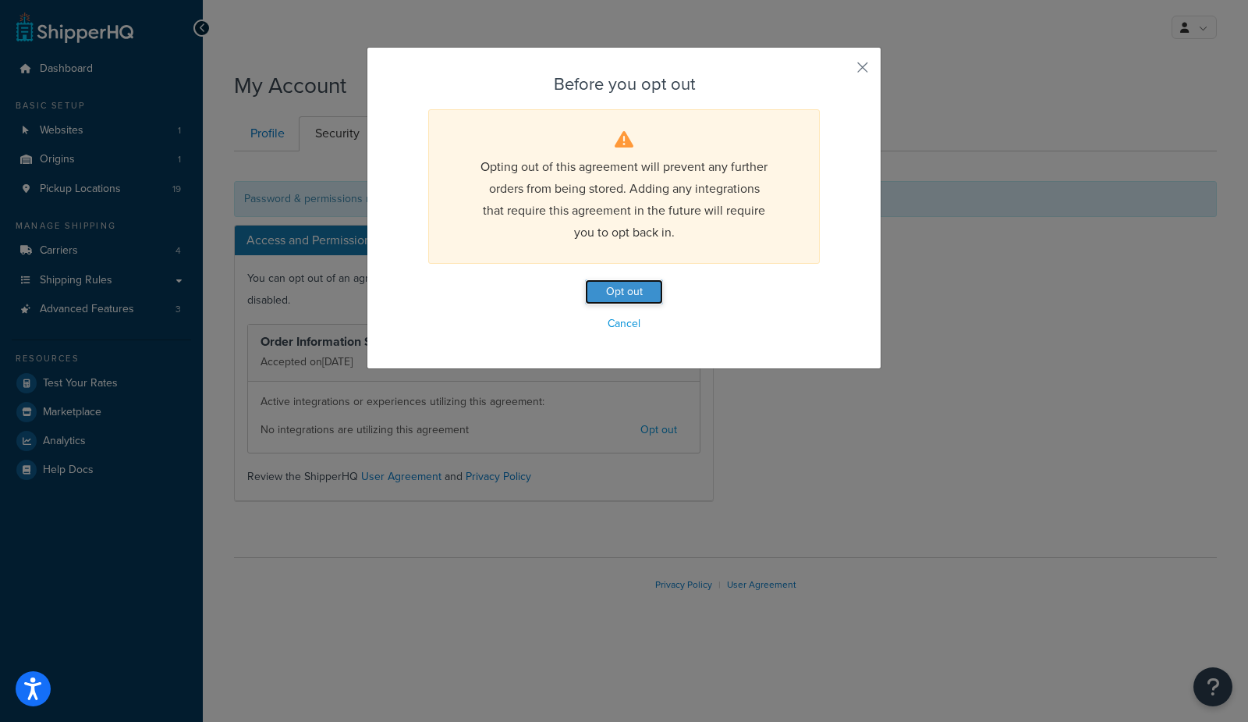
click at [631, 288] on button "Opt out" at bounding box center [624, 291] width 78 height 25
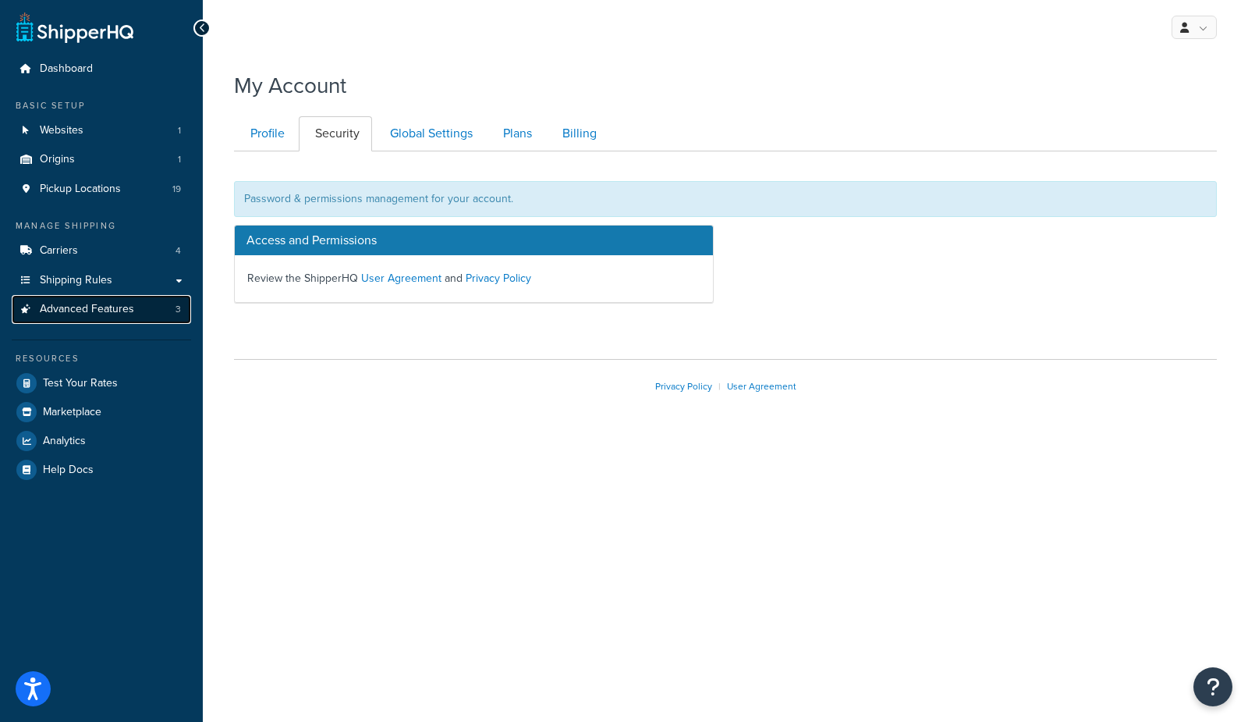
click at [61, 308] on span "Advanced Features" at bounding box center [87, 309] width 94 height 13
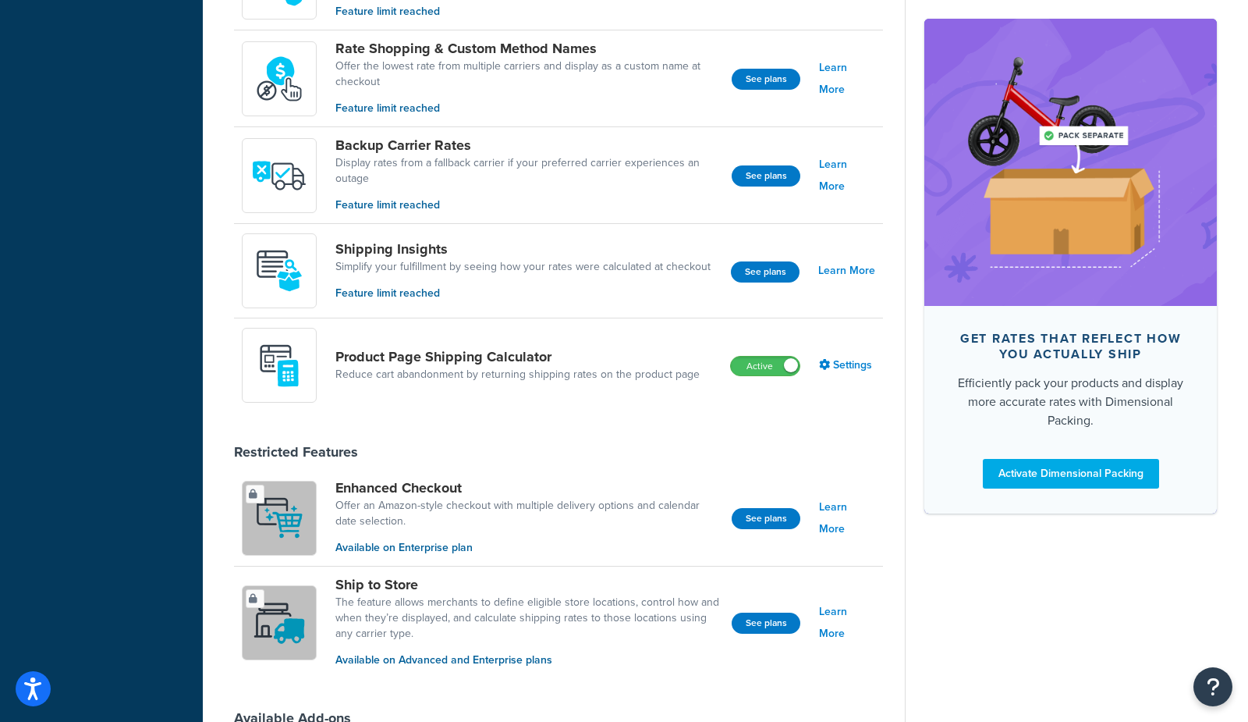
scroll to position [816, 0]
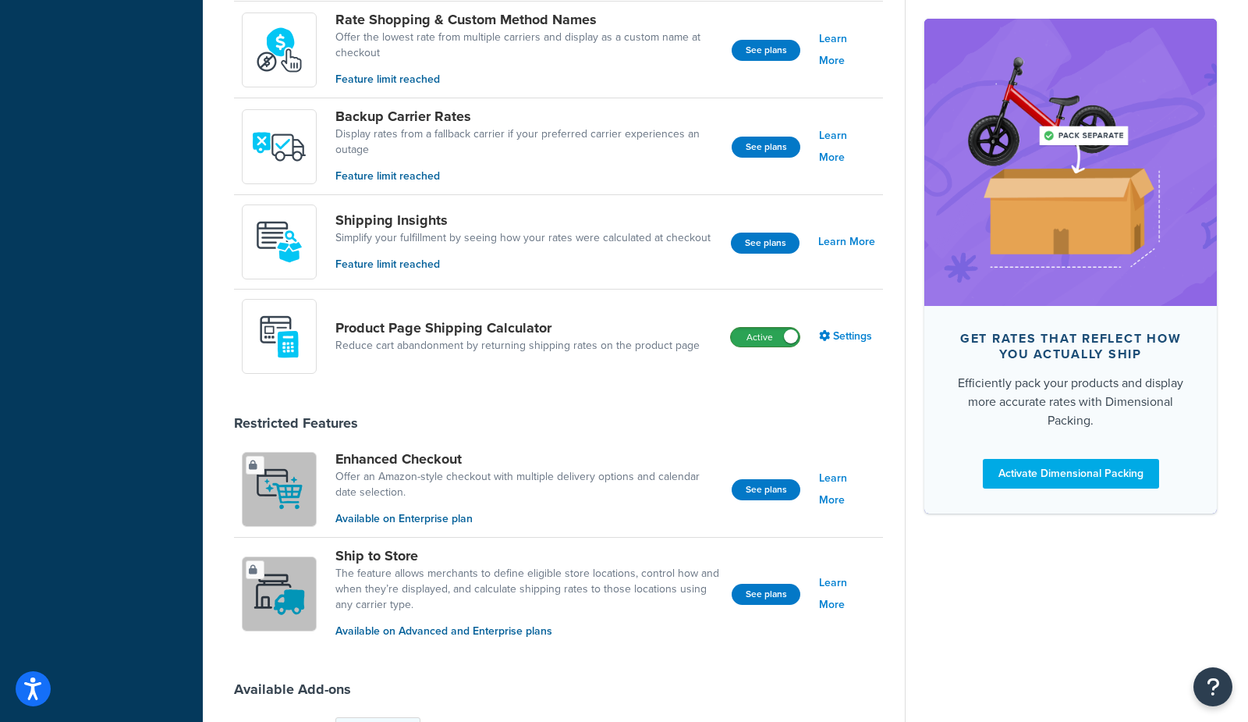
click at [767, 329] on label "Active" at bounding box center [765, 337] width 69 height 19
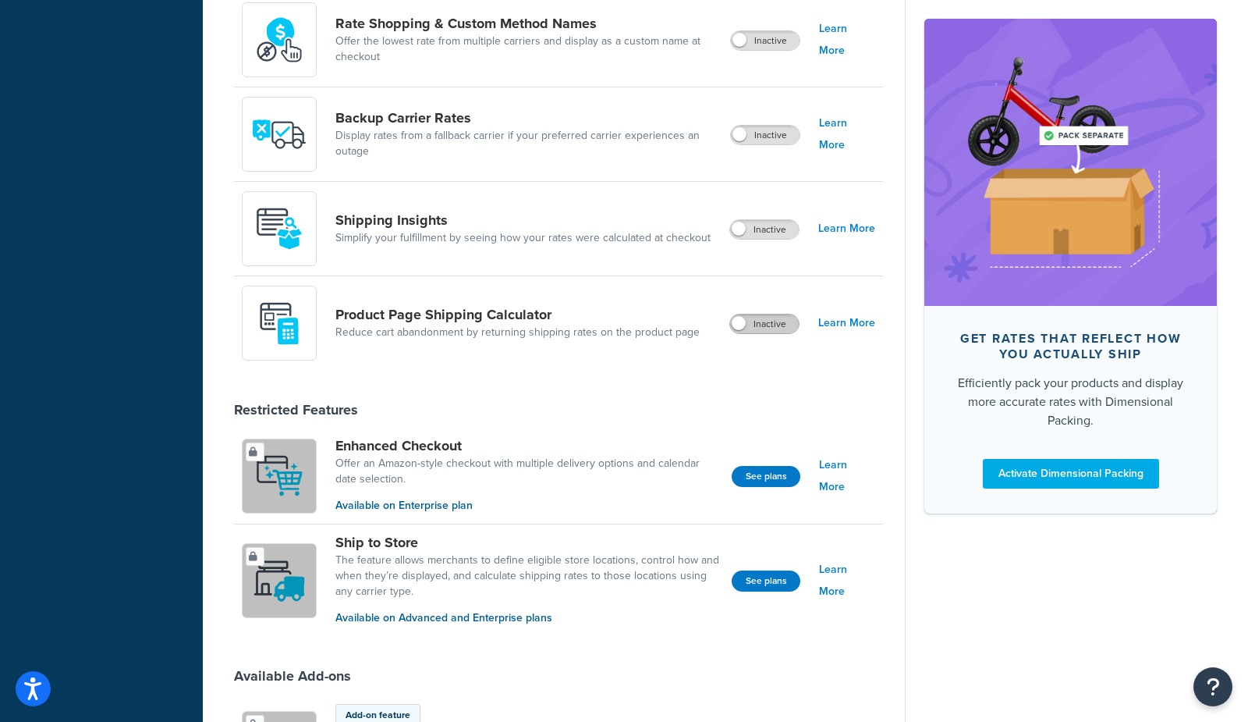
click at [783, 324] on label "Inactive" at bounding box center [764, 323] width 69 height 19
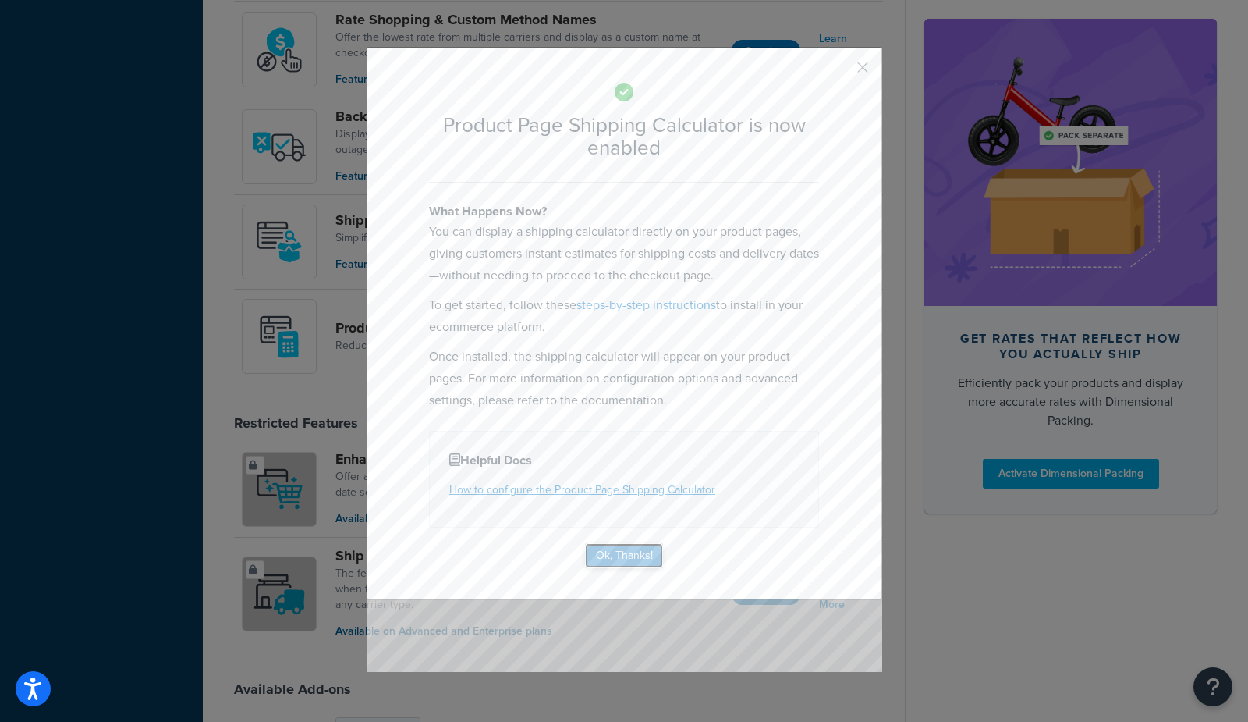
click at [629, 558] on button "Ok, Thanks!" at bounding box center [624, 555] width 78 height 25
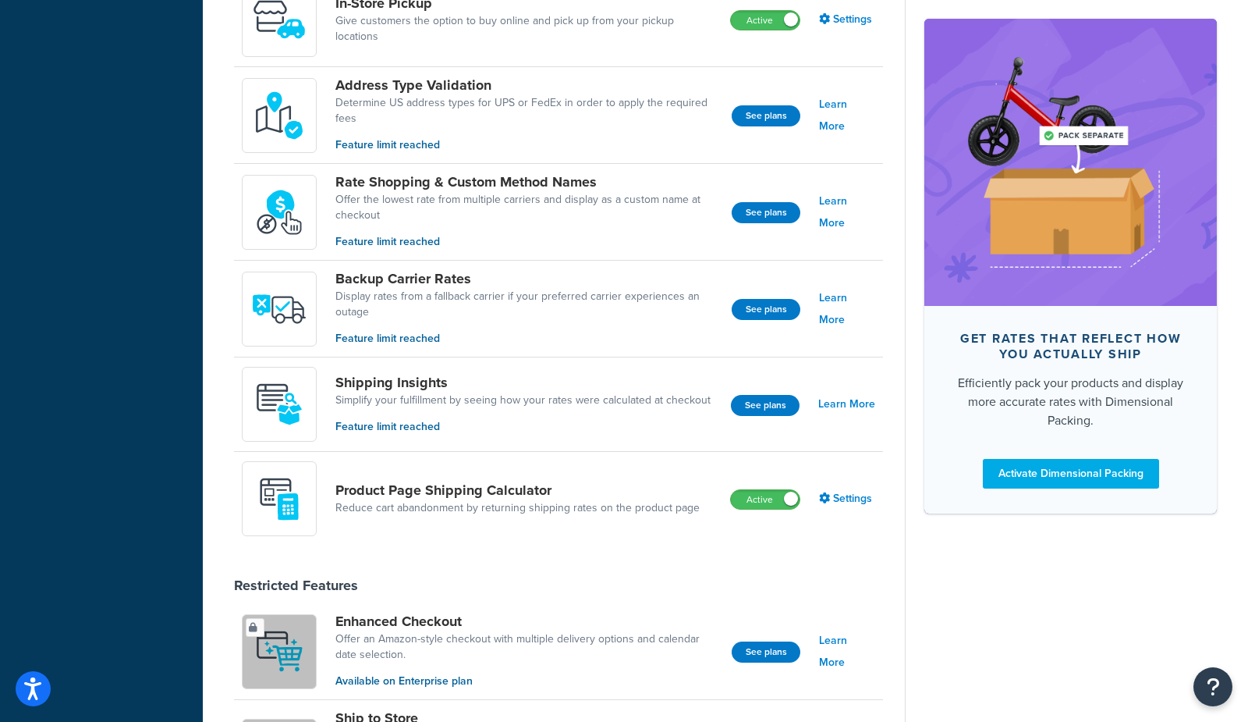
scroll to position [656, 0]
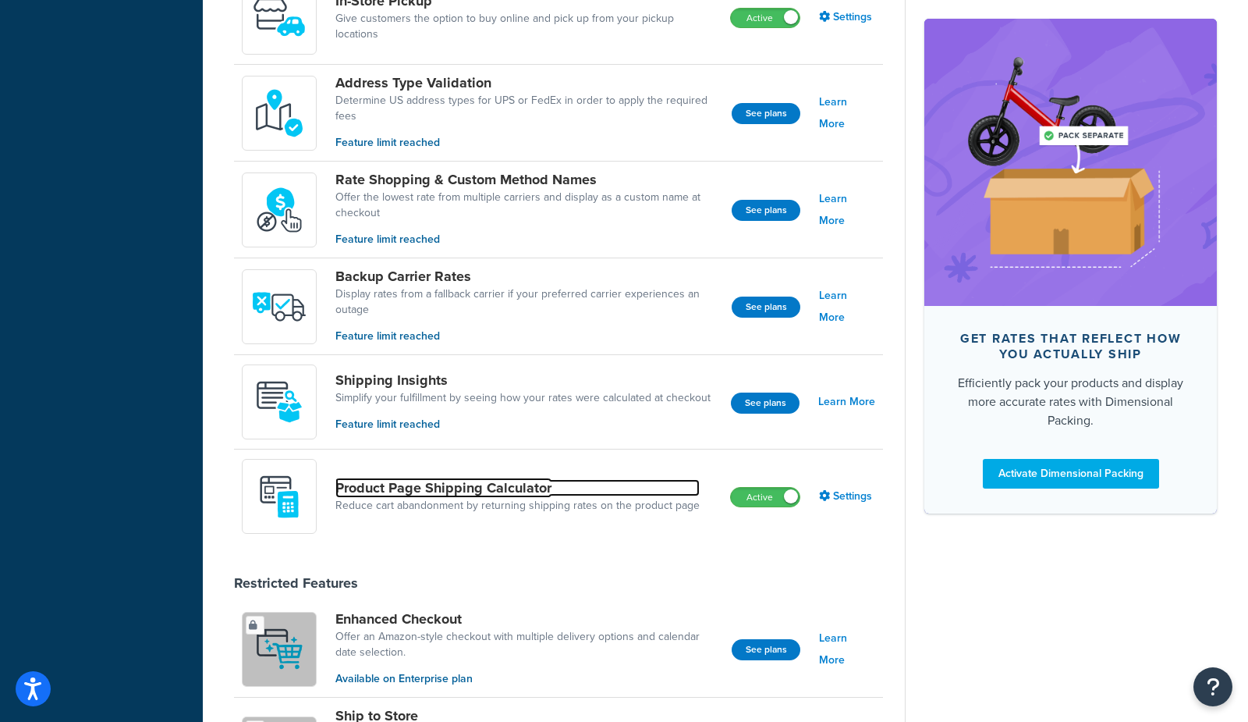
click at [533, 488] on link "Product Page Shipping Calculator" at bounding box center [517, 487] width 364 height 17
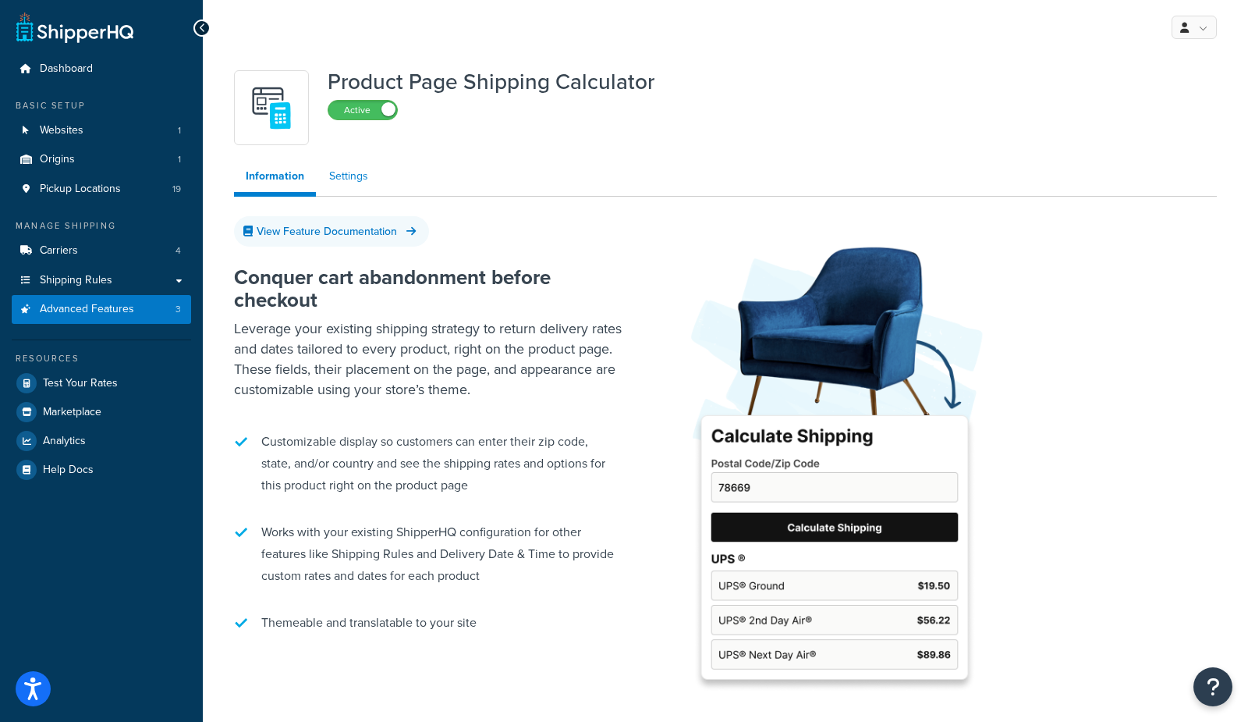
click at [352, 176] on link "Settings" at bounding box center [349, 176] width 62 height 31
select select "US"
select select "false"
select select "30"
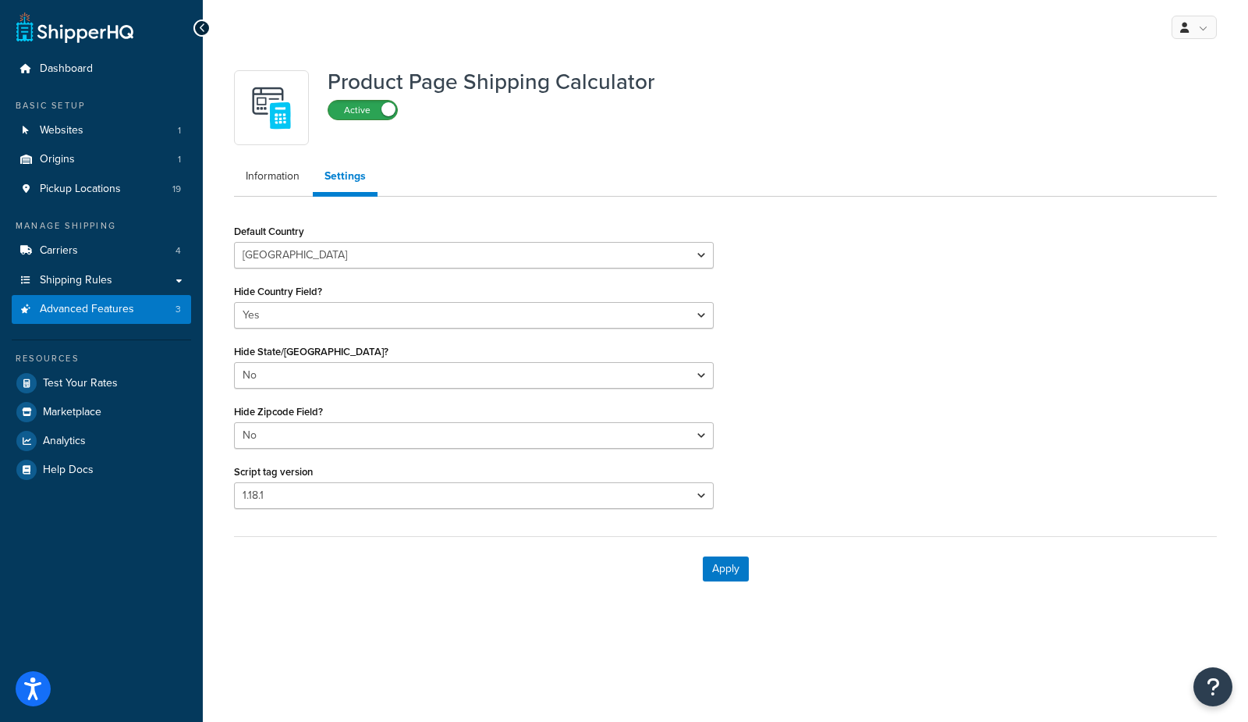
click at [362, 107] on label "Active" at bounding box center [362, 110] width 69 height 19
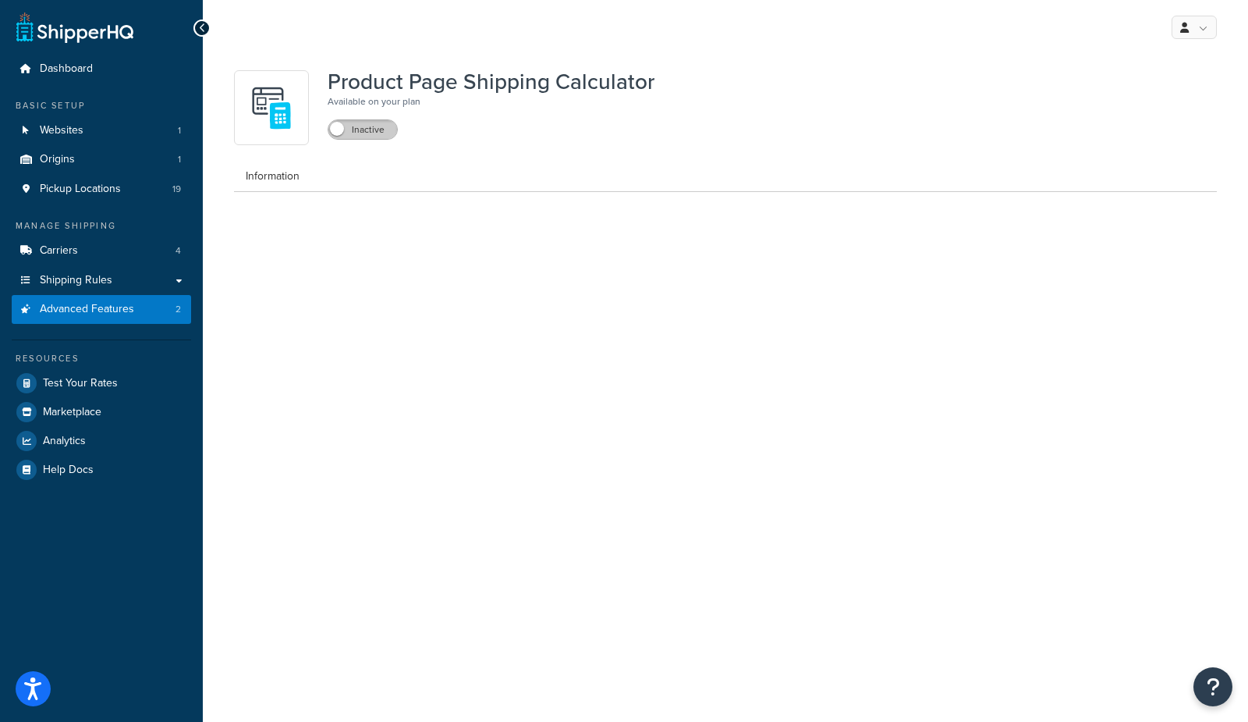
click at [383, 132] on label "Inactive" at bounding box center [362, 129] width 69 height 19
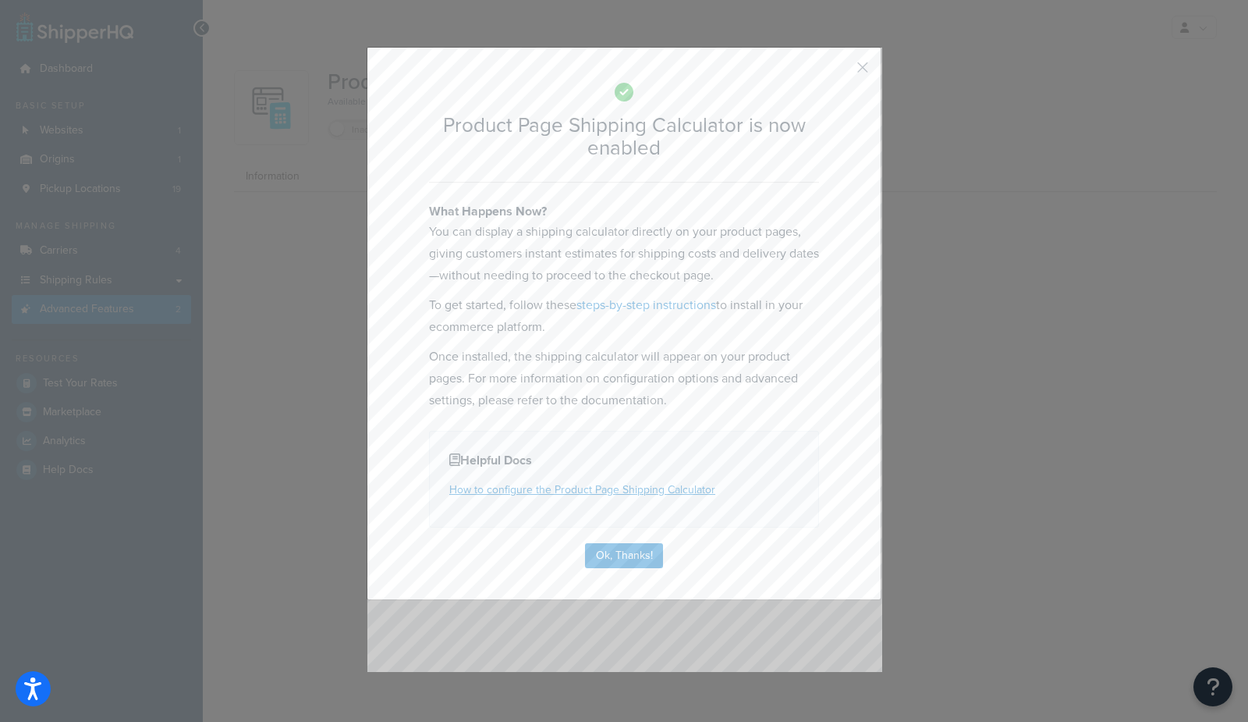
select select "US"
select select "false"
select select "30"
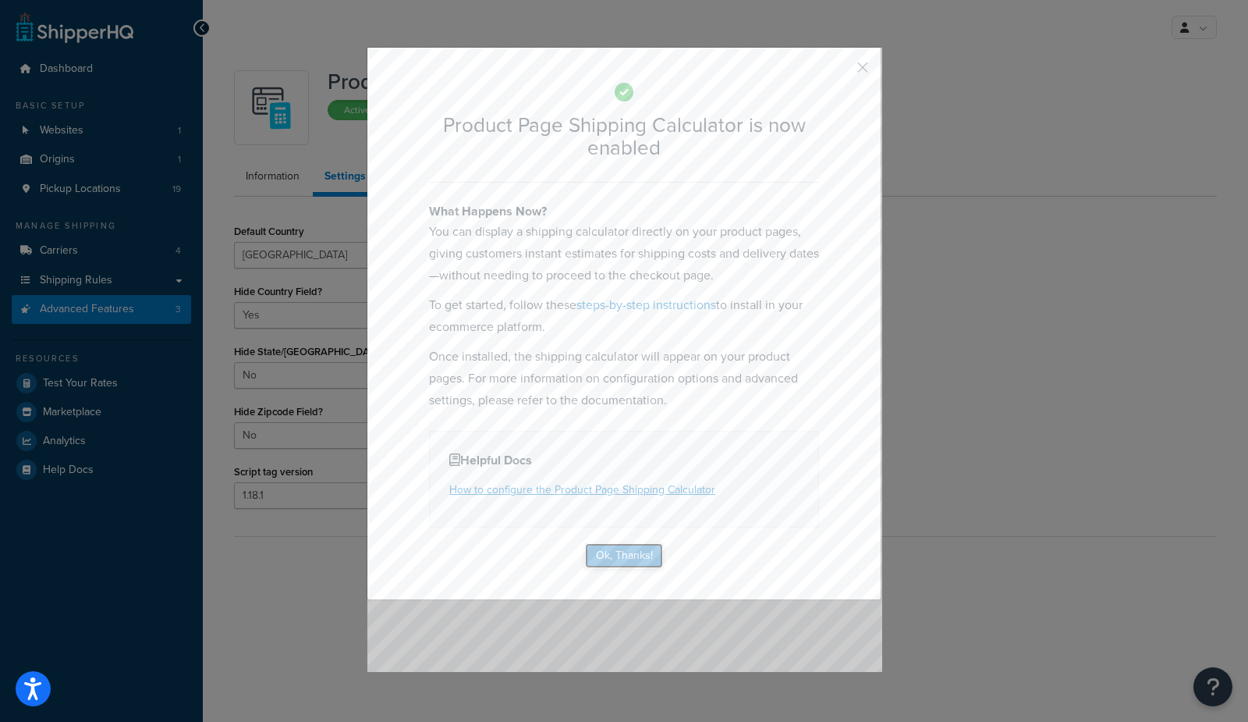
click at [630, 555] on button "Ok, Thanks!" at bounding box center [624, 555] width 78 height 25
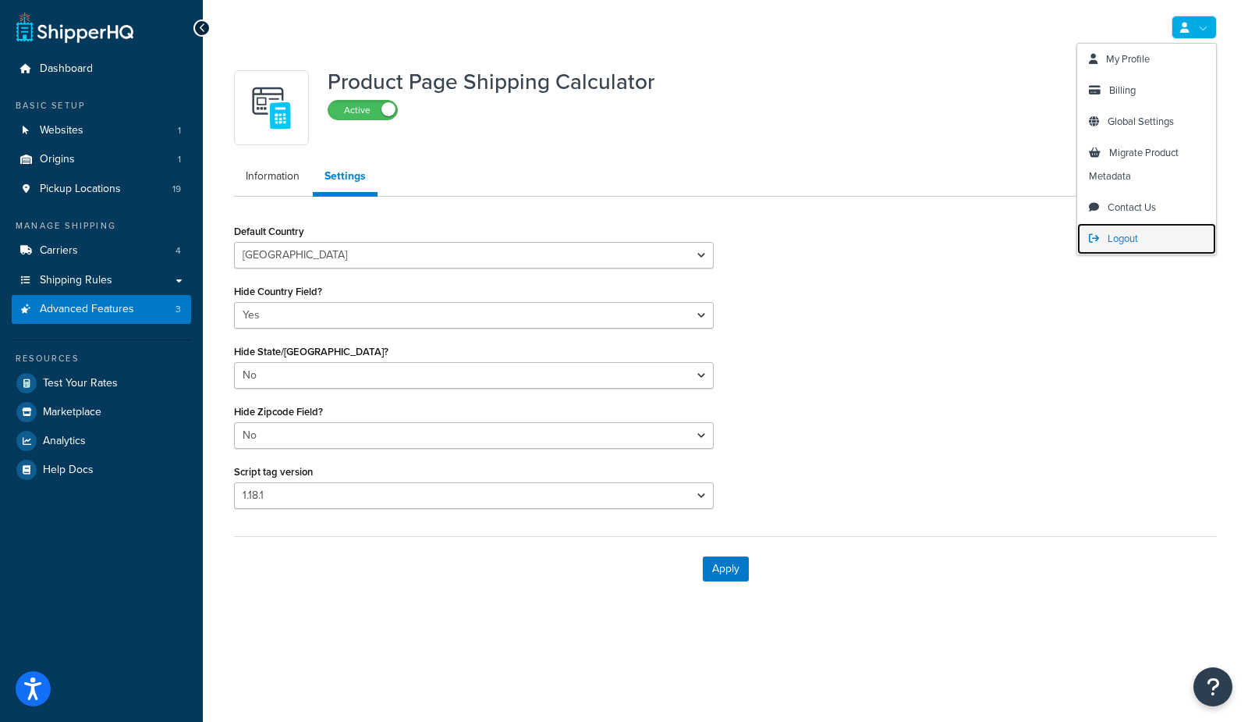
click at [1120, 243] on span "Logout" at bounding box center [1123, 238] width 30 height 15
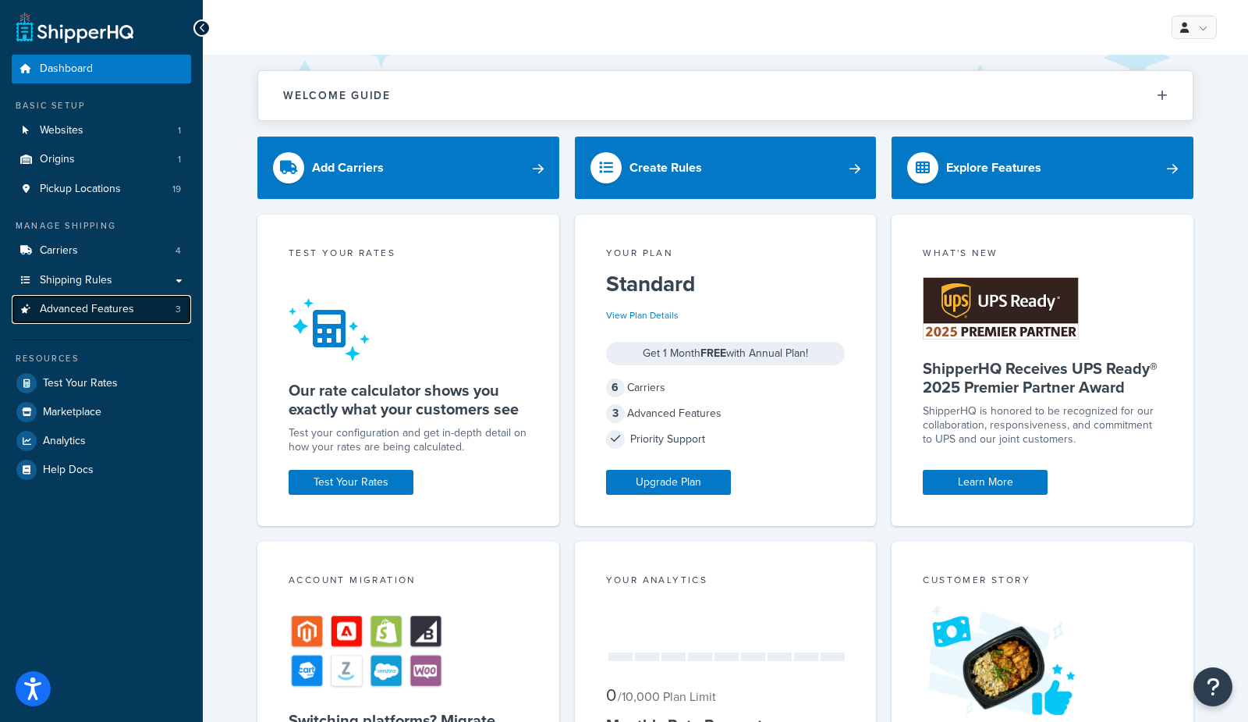
click at [51, 310] on span "Advanced Features" at bounding box center [87, 309] width 94 height 13
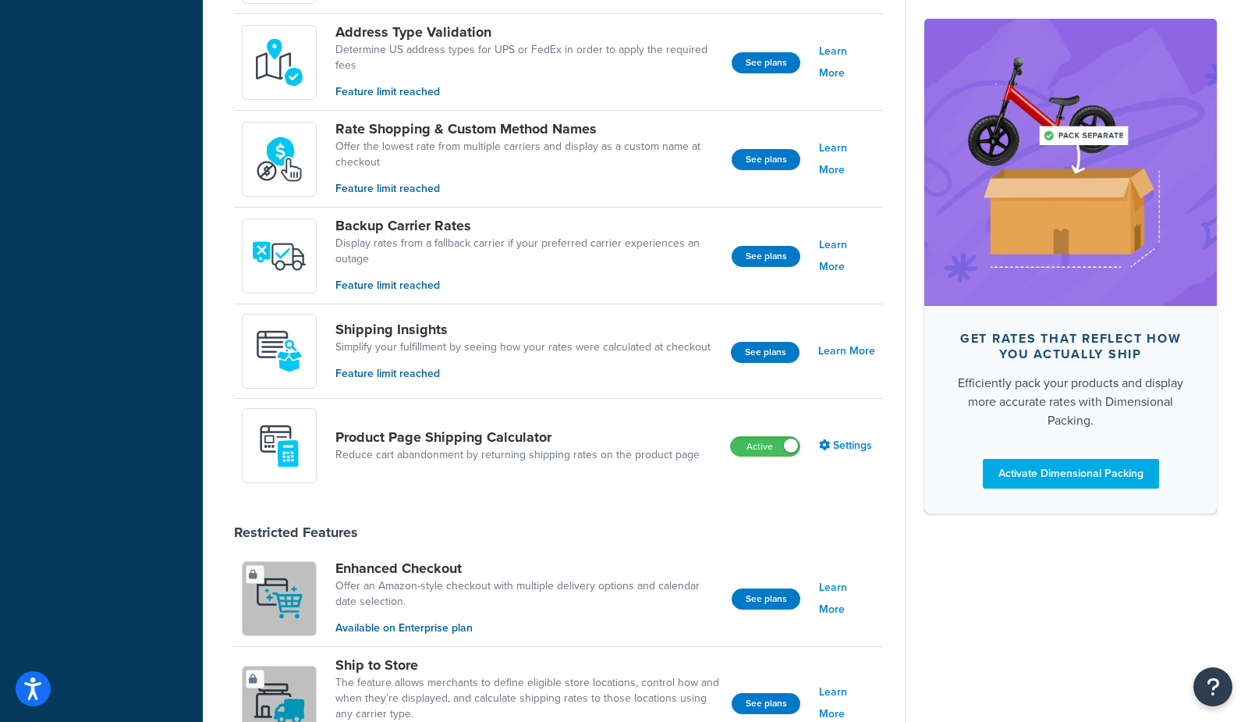
scroll to position [708, 0]
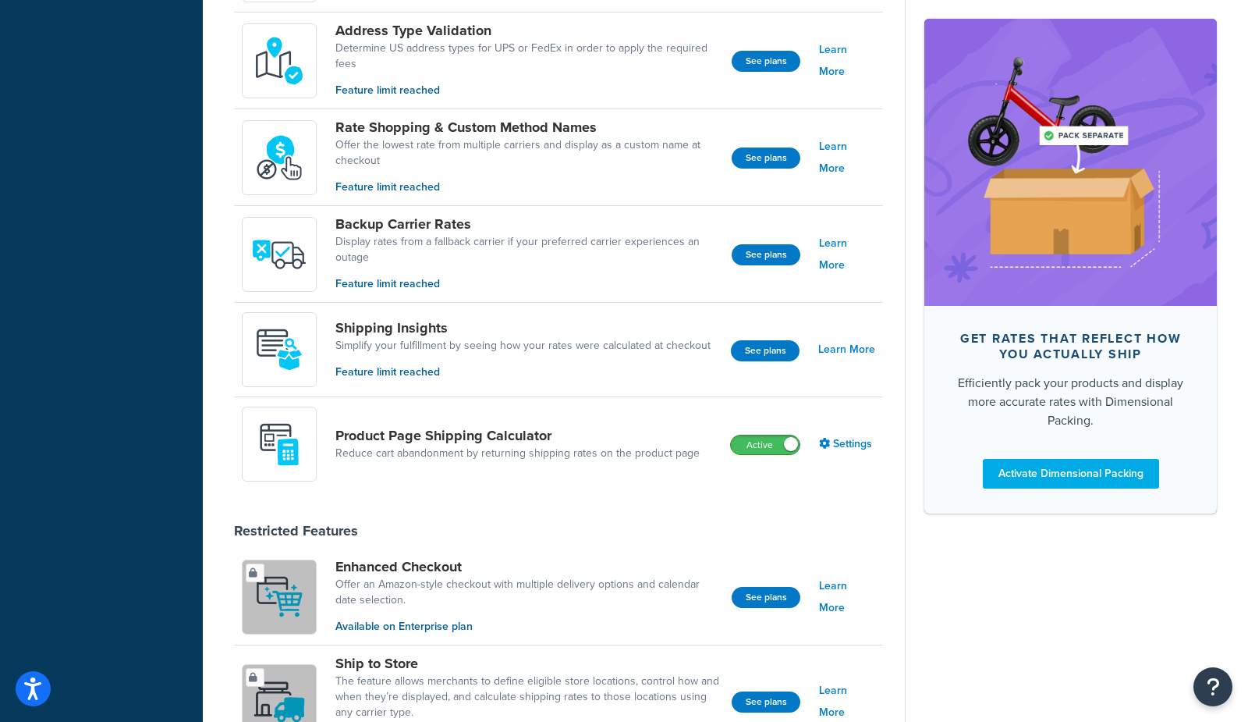
click at [747, 435] on div "Active" at bounding box center [765, 445] width 70 height 20
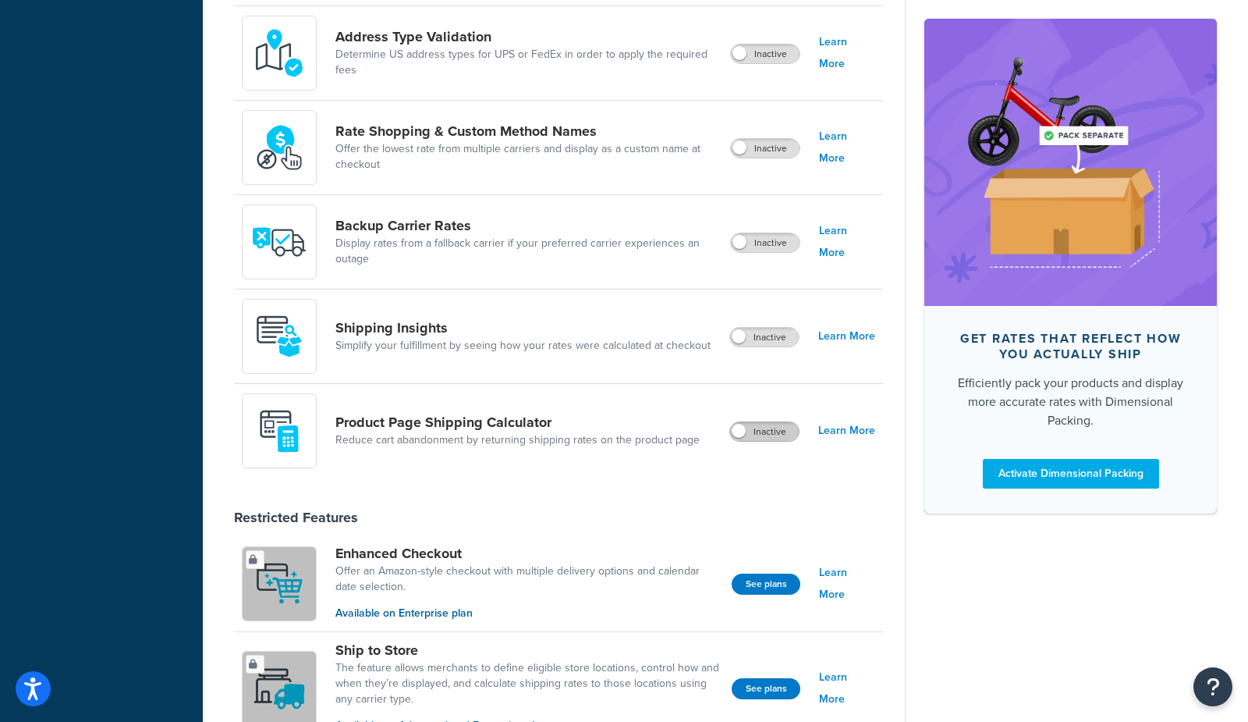
click at [784, 431] on label "Inactive" at bounding box center [764, 431] width 69 height 19
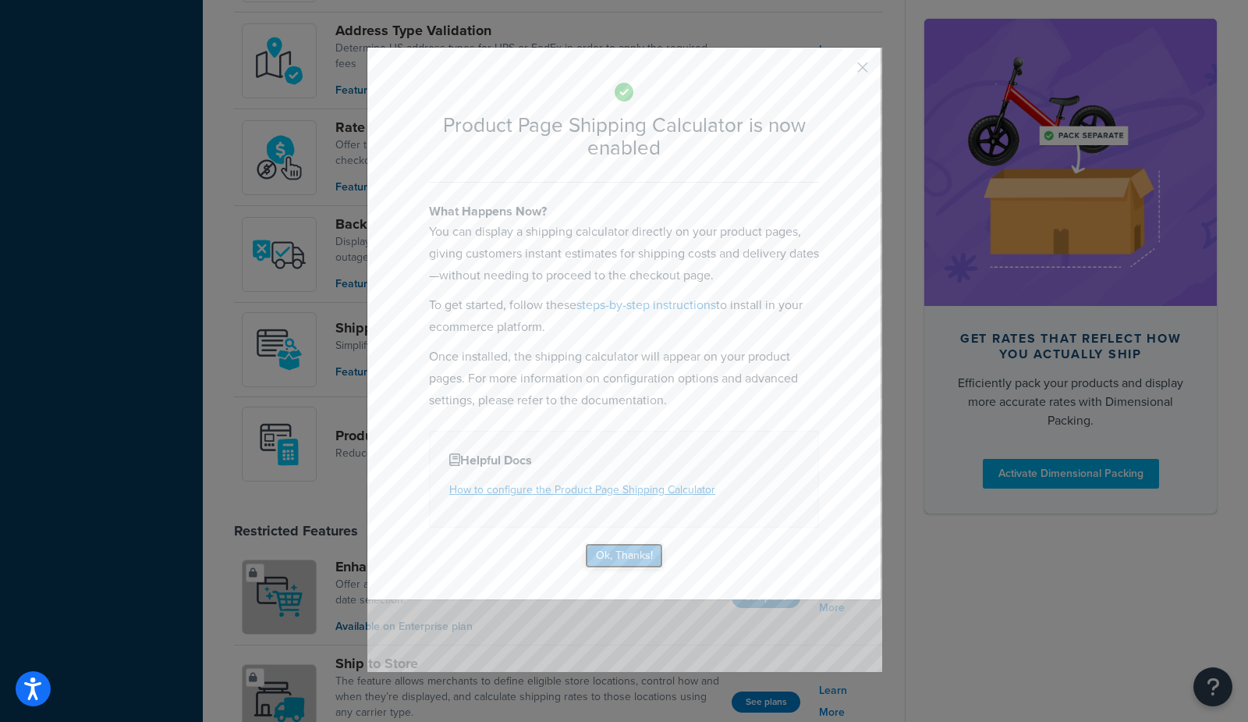
click at [605, 546] on button "Ok, Thanks!" at bounding box center [624, 555] width 78 height 25
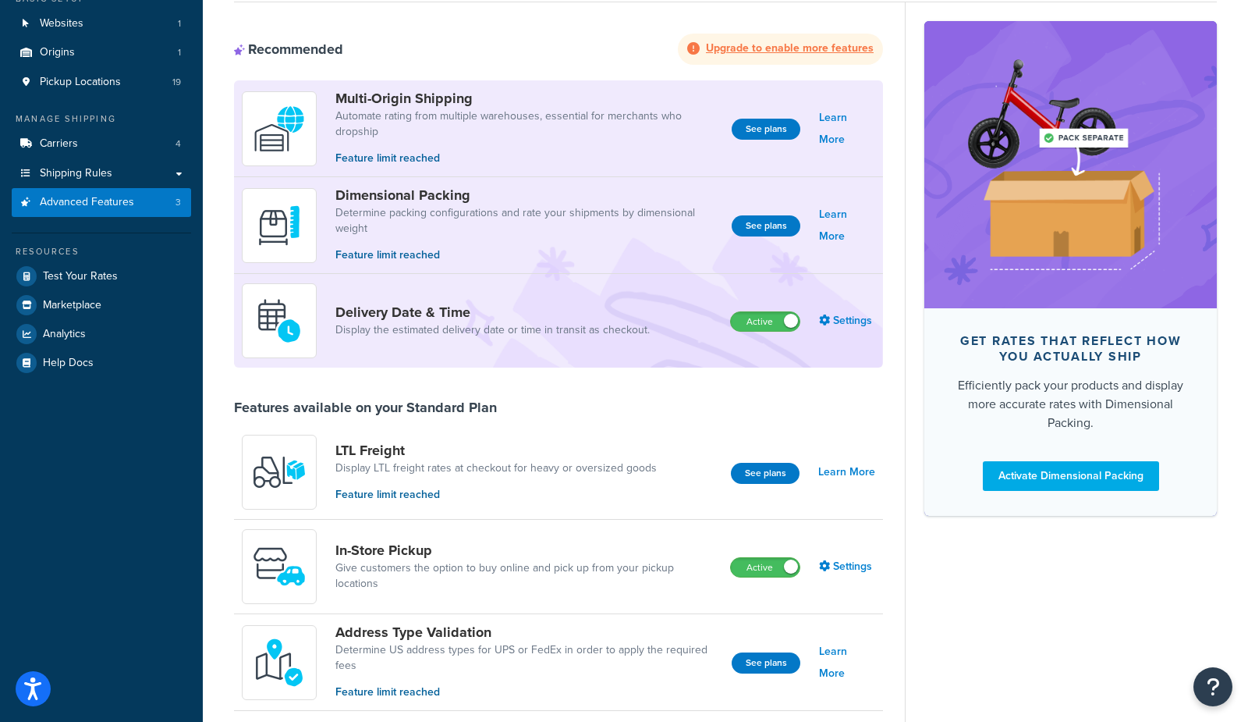
scroll to position [0, 0]
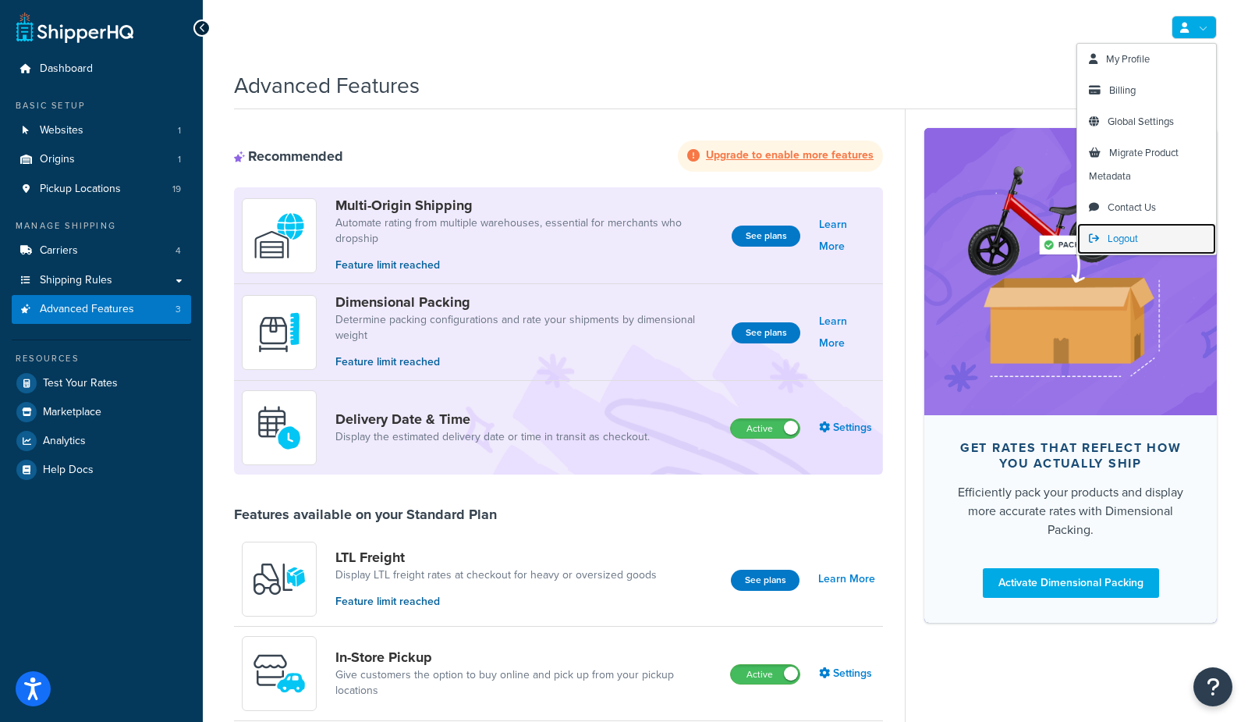
click at [1120, 233] on span "Logout" at bounding box center [1123, 238] width 30 height 15
